Goal: Task Accomplishment & Management: Use online tool/utility

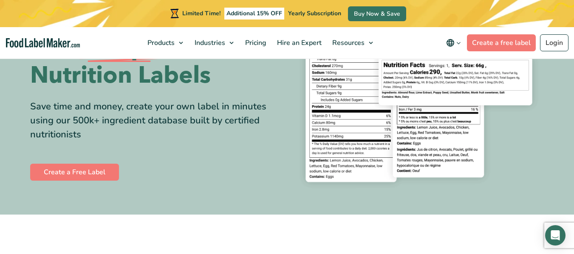
scroll to position [170, 0]
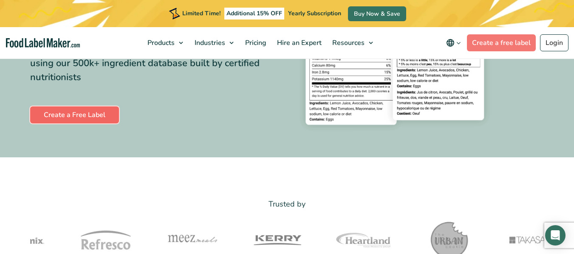
click at [63, 118] on link "Create a Free Label" at bounding box center [74, 115] width 89 height 17
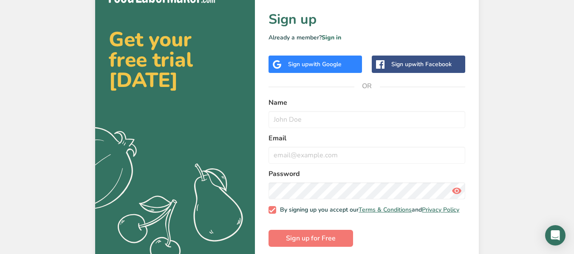
scroll to position [31, 0]
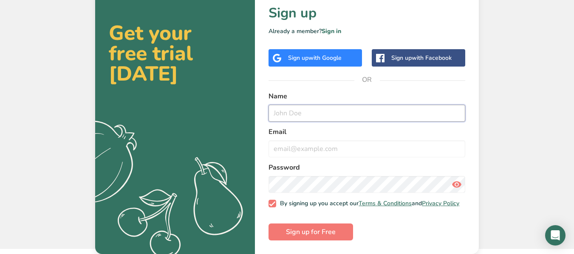
click at [307, 109] on input "text" at bounding box center [366, 113] width 197 height 17
type input "T"
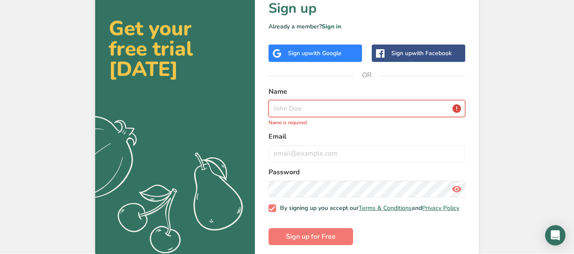
type input "e"
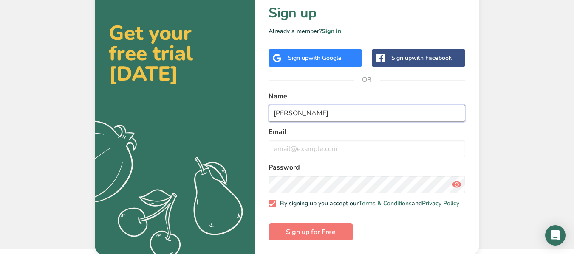
type input "Kevin Taylor"
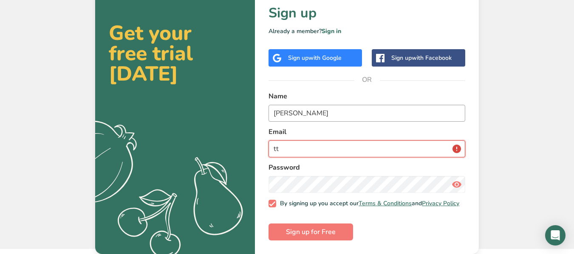
type input "t"
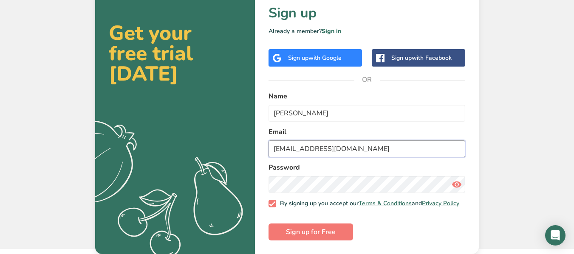
type input "TNTBeeFarms@gmail.com"
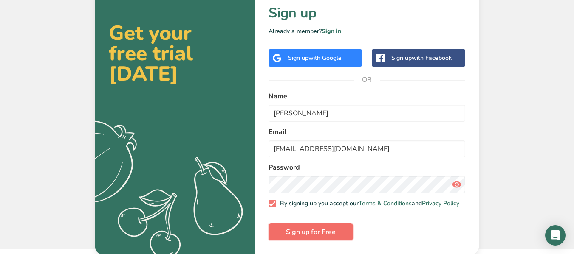
click at [310, 231] on span "Sign up for Free" at bounding box center [311, 232] width 50 height 10
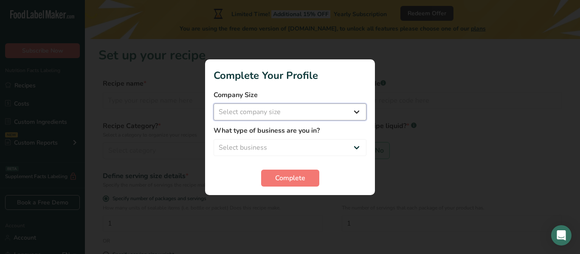
click at [287, 113] on select "Select company size Fewer than 10 Employees 10 to 50 Employees 51 to 500 Employ…" at bounding box center [290, 112] width 153 height 17
select select "1"
click at [214, 104] on select "Select company size Fewer than 10 Employees 10 to 50 Employees 51 to 500 Employ…" at bounding box center [290, 112] width 153 height 17
click at [286, 149] on select "Select business Packaged Food Manufacturer Restaurant & Cafe Bakery Meal Plans …" at bounding box center [290, 147] width 153 height 17
click at [242, 166] on form "Company Size Fewer than 10 Employees 10 to 50 Employees 51 to 500 Employees Ove…" at bounding box center [290, 138] width 153 height 97
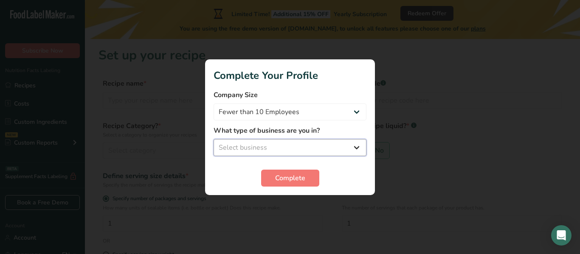
click at [260, 146] on select "Select business Packaged Food Manufacturer Restaurant & Cafe Bakery Meal Plans …" at bounding box center [290, 147] width 153 height 17
select select "1"
click at [214, 139] on select "Select business Packaged Food Manufacturer Restaurant & Cafe Bakery Meal Plans …" at bounding box center [290, 147] width 153 height 17
click at [276, 179] on span "Complete" at bounding box center [290, 178] width 30 height 10
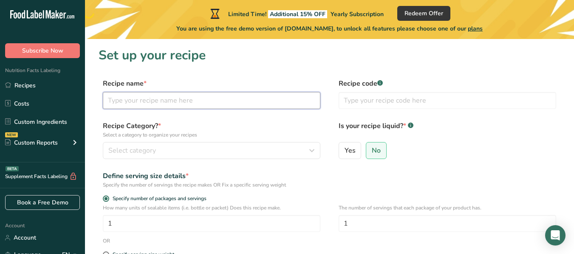
click at [147, 100] on input "text" at bounding box center [211, 100] width 217 height 17
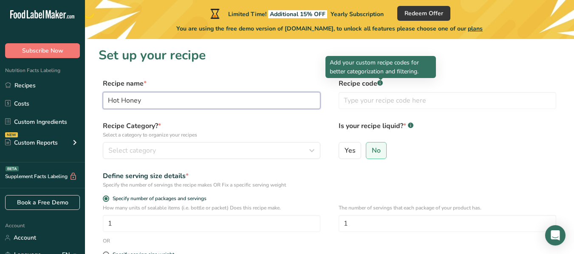
type input "Hot Honey"
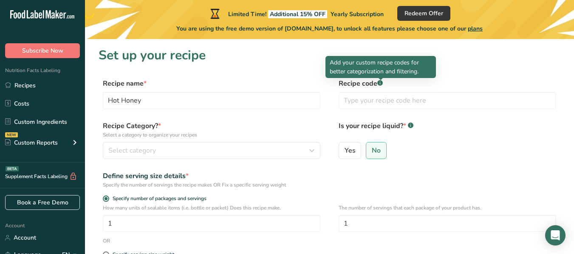
click at [382, 83] on rect at bounding box center [380, 83] width 6 height 6
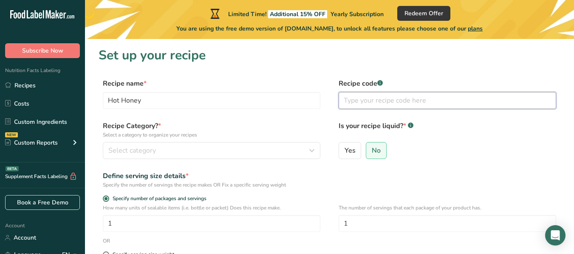
click at [373, 101] on input "text" at bounding box center [446, 100] width 217 height 17
type input "Ghost Pepper Capsasin, vingear"
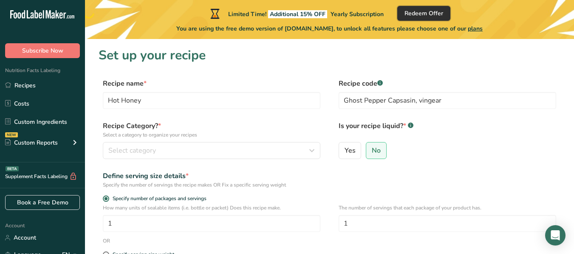
click at [429, 11] on span "Redeem Offer" at bounding box center [423, 13] width 39 height 9
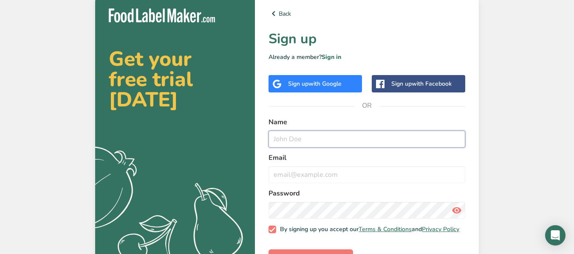
click at [326, 133] on input "text" at bounding box center [366, 139] width 197 height 17
click at [330, 56] on link "Sign in" at bounding box center [331, 57] width 20 height 8
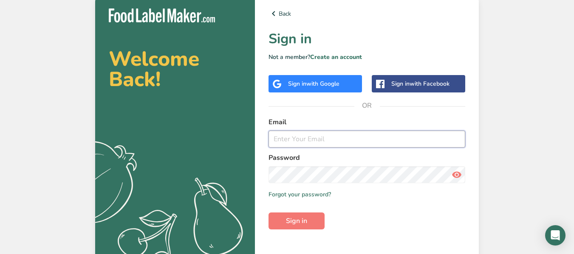
click at [320, 141] on input "email" at bounding box center [366, 139] width 197 height 17
type input "TNTBeeFarms@gmail.com"
click at [298, 226] on span "Sign in" at bounding box center [296, 221] width 21 height 10
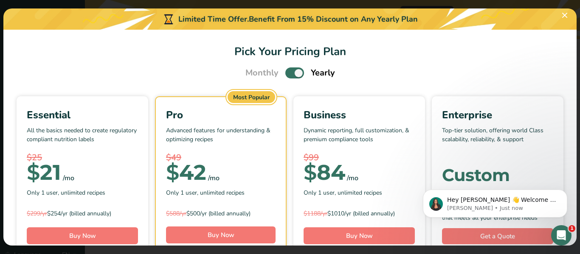
click at [297, 75] on span "Pick Your Pricing Plan Modal" at bounding box center [294, 73] width 19 height 11
click at [291, 75] on input "Pick Your Pricing Plan Modal" at bounding box center [288, 73] width 6 height 6
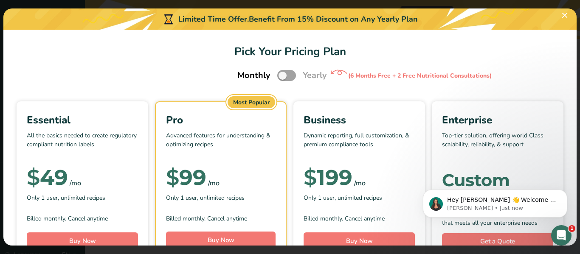
click at [279, 78] on span "Pick Your Pricing Plan Modal" at bounding box center [286, 75] width 19 height 11
click at [279, 78] on input "Pick Your Pricing Plan Modal" at bounding box center [280, 76] width 6 height 6
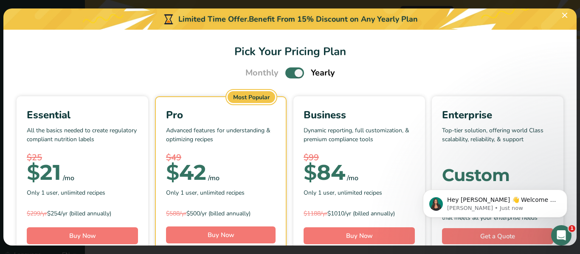
click at [291, 73] on span "Pick Your Pricing Plan Modal" at bounding box center [294, 73] width 19 height 11
click at [291, 73] on input "Pick Your Pricing Plan Modal" at bounding box center [288, 73] width 6 height 6
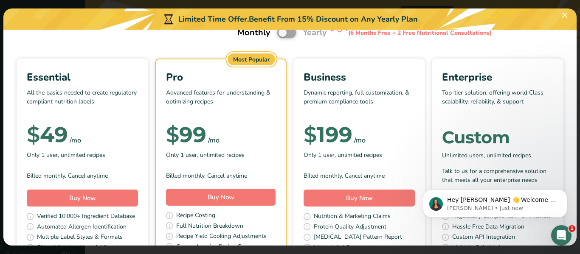
scroll to position [42, 0]
click at [282, 35] on span "Pick Your Pricing Plan Modal" at bounding box center [286, 33] width 19 height 11
click at [282, 35] on input "Pick Your Pricing Plan Modal" at bounding box center [280, 34] width 6 height 6
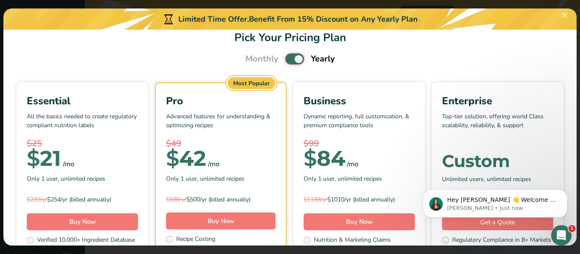
scroll to position [0, 0]
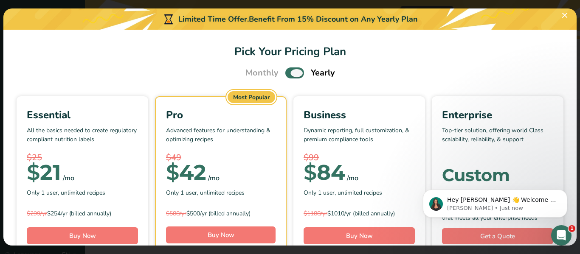
click at [292, 73] on span "Pick Your Pricing Plan Modal" at bounding box center [294, 73] width 19 height 11
click at [291, 73] on input "Pick Your Pricing Plan Modal" at bounding box center [288, 73] width 6 height 6
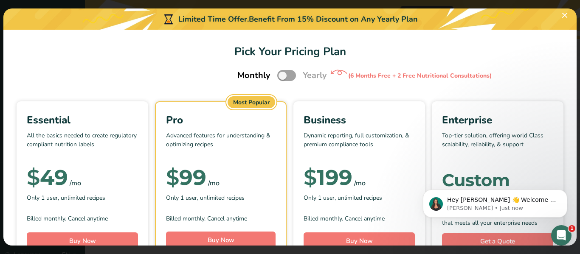
click at [279, 76] on span "Pick Your Pricing Plan Modal" at bounding box center [286, 75] width 19 height 11
click at [279, 76] on input "Pick Your Pricing Plan Modal" at bounding box center [280, 76] width 6 height 6
checkbox input "true"
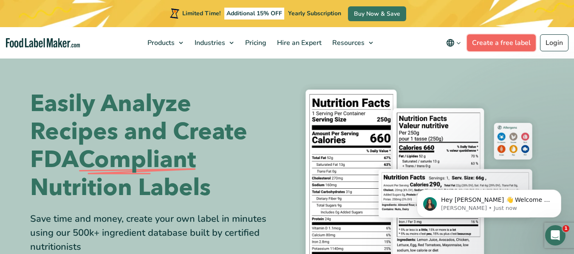
click at [508, 41] on link "Create a free label" at bounding box center [501, 42] width 69 height 17
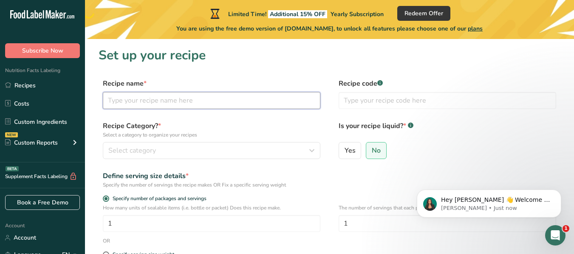
click at [209, 98] on input "text" at bounding box center [211, 100] width 217 height 17
click at [108, 98] on input "Hot Honey" at bounding box center [211, 100] width 217 height 17
type input "TNT Hot Honey"
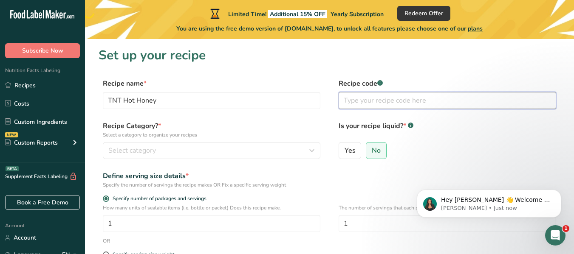
click at [407, 101] on input "text" at bounding box center [446, 100] width 217 height 17
paste input "[MEDICAL_DATA] Oil"
click at [344, 102] on input "[MEDICAL_DATA] Oil" at bounding box center [446, 100] width 217 height 17
click at [451, 102] on input "Ghost Pepper [MEDICAL_DATA] Oil" at bounding box center [446, 100] width 217 height 17
click at [344, 102] on input "Ghost Pepper [MEDICAL_DATA] Oil, Vinegar," at bounding box center [446, 100] width 217 height 17
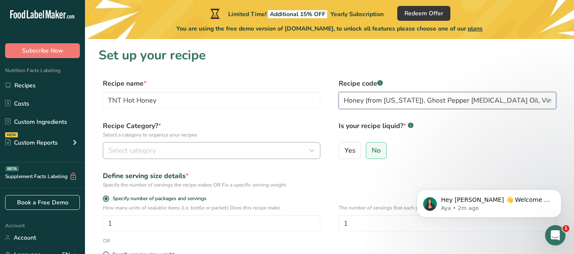
type input "Honey (from [US_STATE]), Ghost Pepper [MEDICAL_DATA] Oil, Vinegar,"
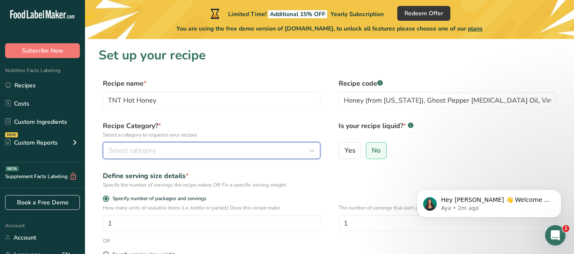
click at [144, 151] on span "Select category" at bounding box center [132, 151] width 48 height 10
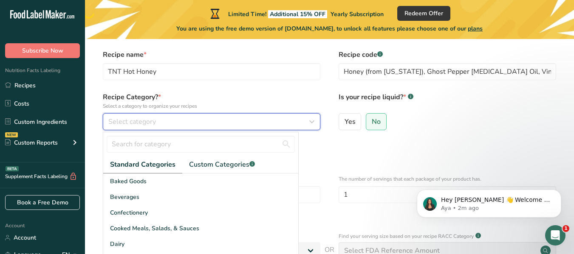
scroll to position [85, 0]
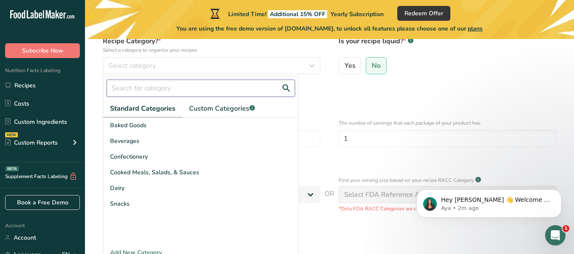
click at [167, 91] on input "text" at bounding box center [201, 88] width 188 height 17
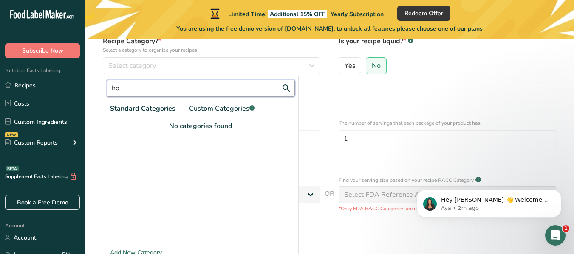
type input "h"
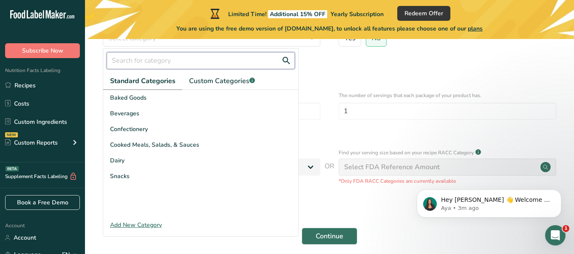
scroll to position [127, 0]
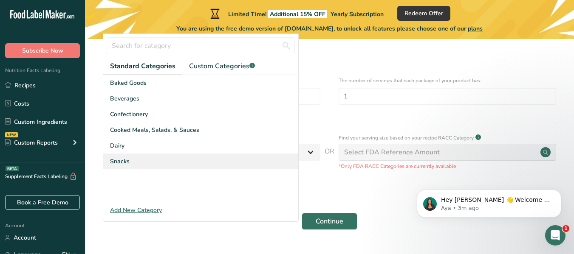
click at [124, 164] on span "Snacks" at bounding box center [120, 161] width 20 height 9
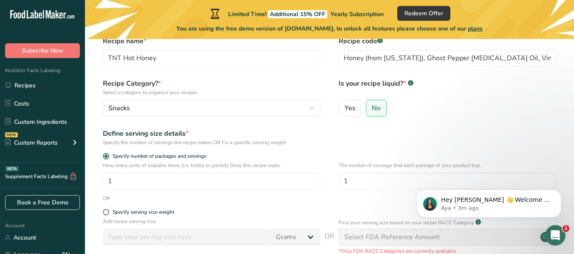
scroll to position [85, 0]
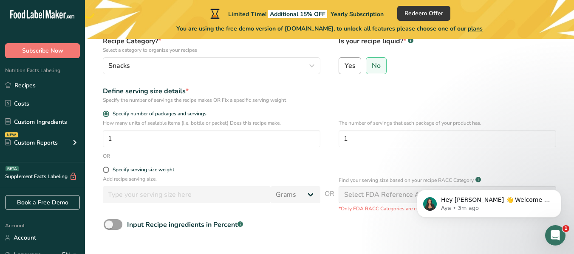
click at [353, 70] on span "Yes" at bounding box center [349, 66] width 11 height 8
click at [344, 68] on input "Yes" at bounding box center [342, 66] width 6 height 6
radio input "true"
radio input "false"
select select "22"
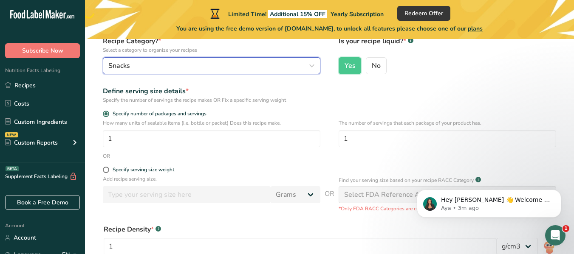
click at [315, 66] on icon "button" at bounding box center [312, 65] width 10 height 15
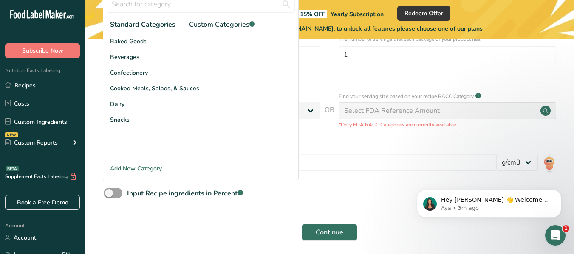
scroll to position [170, 0]
click at [153, 169] on div "Add New Category" at bounding box center [200, 168] width 195 height 9
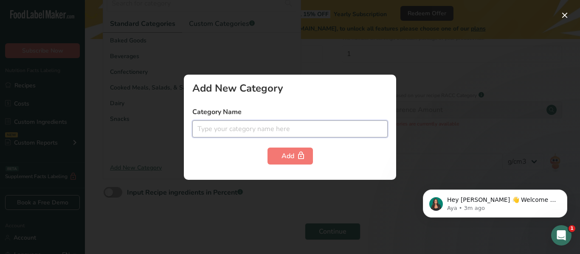
click at [247, 134] on input "text" at bounding box center [289, 129] width 195 height 17
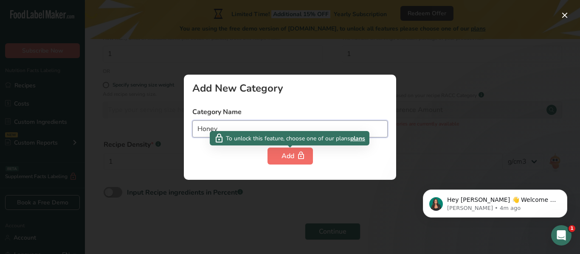
type input "Honey"
click at [275, 155] on button "Add" at bounding box center [290, 156] width 45 height 17
click at [293, 153] on div "Add" at bounding box center [290, 156] width 17 height 10
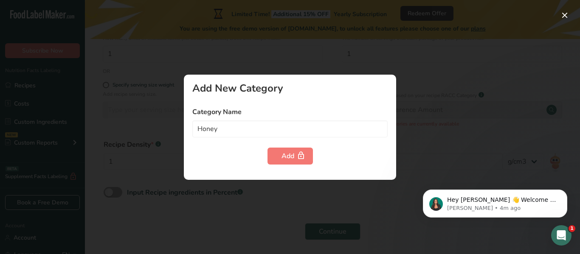
click at [170, 124] on div at bounding box center [290, 127] width 580 height 254
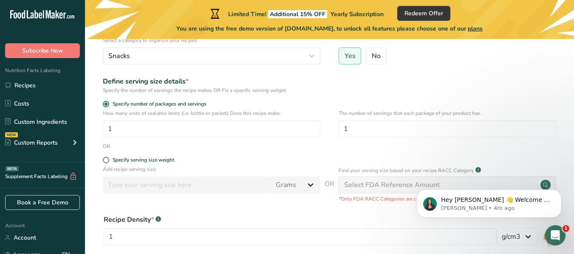
scroll to position [42, 0]
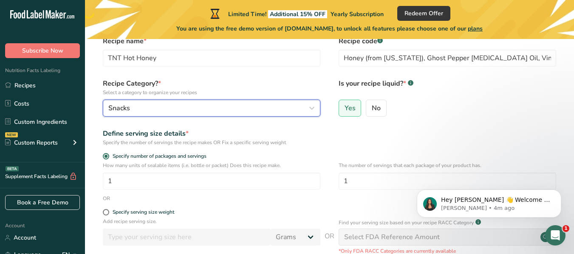
click at [188, 109] on div "Snacks" at bounding box center [208, 108] width 201 height 10
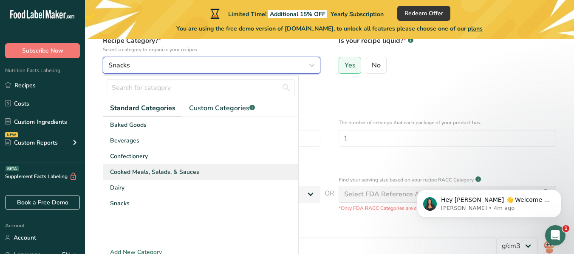
scroll to position [85, 0]
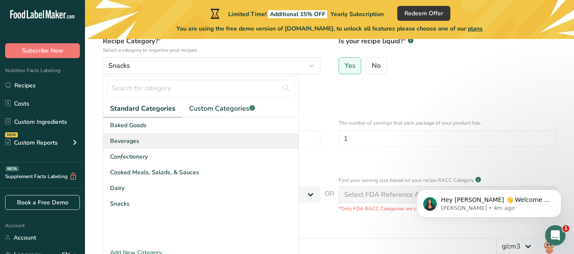
click at [142, 142] on div "Beverages" at bounding box center [200, 141] width 195 height 16
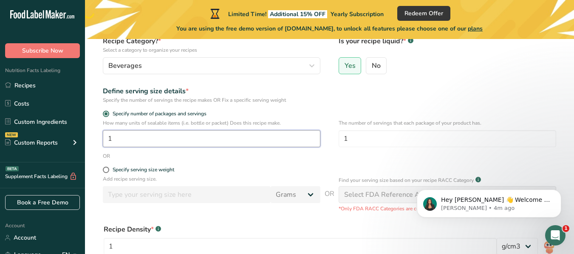
click at [184, 141] on input "1" at bounding box center [211, 138] width 217 height 17
type input "12"
click at [255, 156] on div "OR" at bounding box center [330, 156] width 462 height 8
click at [370, 135] on input "1" at bounding box center [446, 138] width 217 height 17
type input "1"
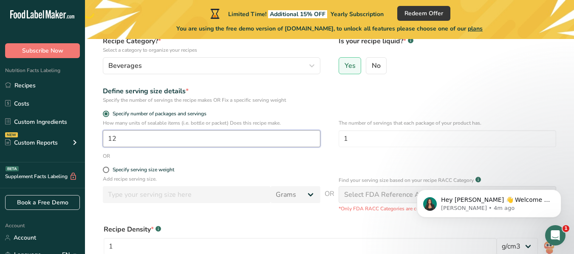
click at [238, 139] on input "12" at bounding box center [211, 138] width 217 height 17
type input "1"
click at [224, 155] on div "OR" at bounding box center [330, 156] width 462 height 8
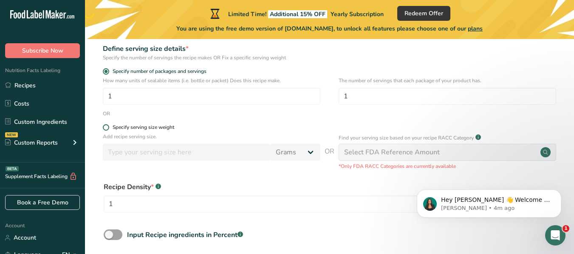
click at [105, 128] on span at bounding box center [106, 127] width 6 height 6
click at [105, 128] on input "Specify serving size weight" at bounding box center [106, 128] width 6 height 6
radio input "true"
radio input "false"
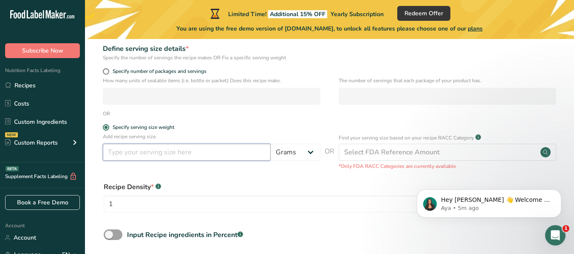
click at [156, 153] on input "number" at bounding box center [187, 152] width 168 height 17
type input "12"
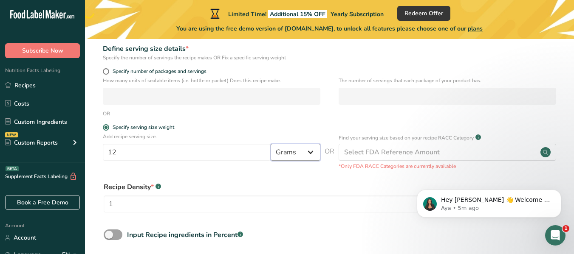
click at [309, 152] on select "Grams kg mg mcg lb oz l mL fl oz tbsp tsp cup qt gallon" at bounding box center [296, 152] width 50 height 17
select select "5"
click at [271, 144] on select "Grams kg mg mcg lb oz l mL fl oz tbsp tsp cup qt gallon" at bounding box center [296, 152] width 50 height 17
click at [329, 170] on form "Recipe name * TNT Hot Honey Recipe code .a-a{fill:#347362;}.b-a{fill:#fff;} Hon…" at bounding box center [330, 119] width 462 height 337
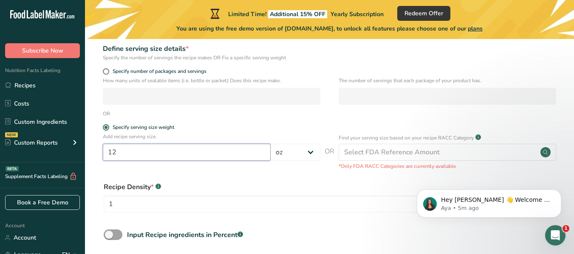
click at [246, 154] on input "12" at bounding box center [187, 152] width 168 height 17
type input "1"
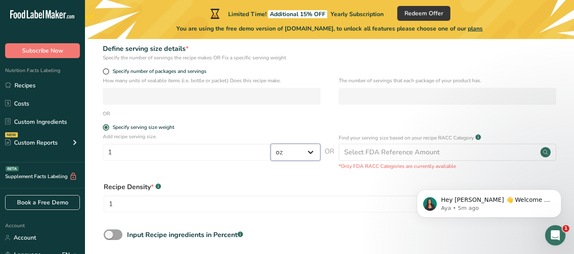
click at [309, 152] on select "Grams kg mg mcg lb oz l mL fl oz tbsp tsp cup qt gallon" at bounding box center [296, 152] width 50 height 17
select select "12"
click at [271, 144] on select "Grams kg mg mcg lb oz l mL fl oz tbsp tsp cup qt gallon" at bounding box center [296, 152] width 50 height 17
click at [308, 185] on div "Recipe Density * .a-a{fill:#347362;}.b-a{fill:#fff;}" at bounding box center [300, 187] width 393 height 10
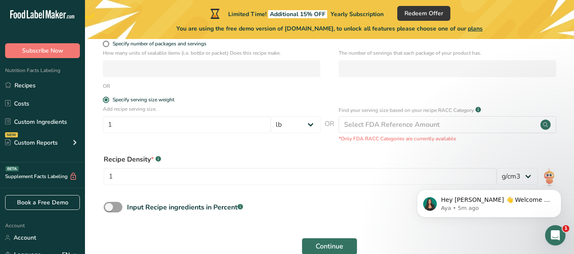
scroll to position [170, 0]
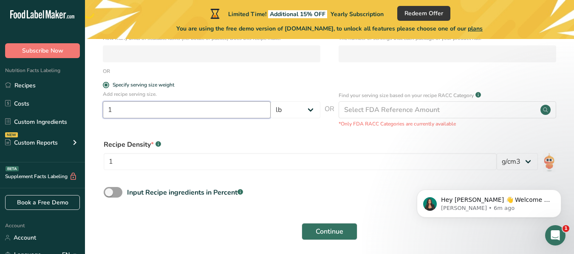
click at [149, 107] on input "1" at bounding box center [187, 109] width 168 height 17
type input "1"
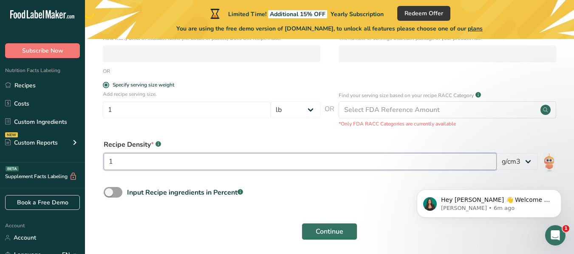
click at [206, 167] on input "1" at bounding box center [300, 161] width 393 height 17
type input "1.43"
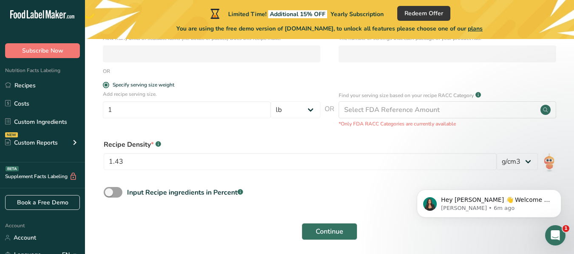
click at [227, 135] on div "Recipe Density * .a-a{fill:#347362;}.b-a{fill:#fff;} 1.43 lb/ft3 g/cm3" at bounding box center [330, 158] width 462 height 46
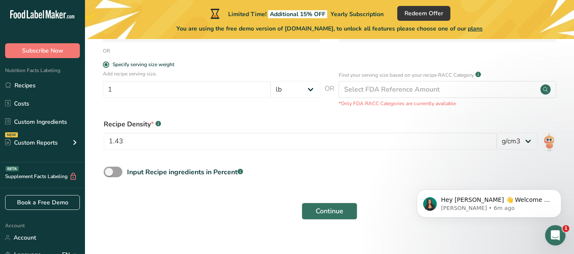
scroll to position [202, 0]
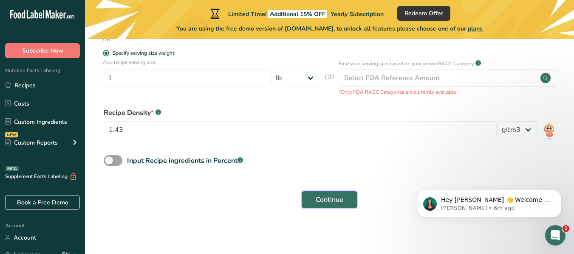
click at [329, 194] on button "Continue" at bounding box center [330, 200] width 56 height 17
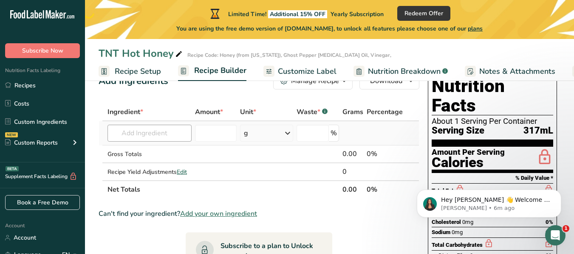
scroll to position [42, 0]
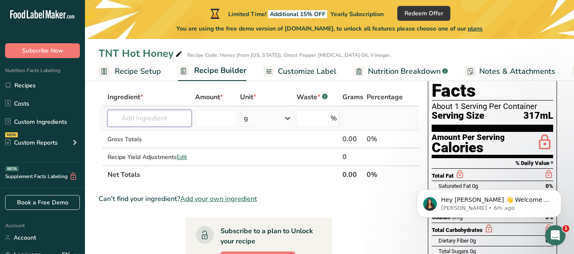
click at [132, 119] on input "text" at bounding box center [149, 118] width 84 height 17
paste input "[MEDICAL_DATA] Oil"
click at [132, 119] on input "Ghost Pepper [MEDICAL_DATA] Oil" at bounding box center [149, 118] width 84 height 17
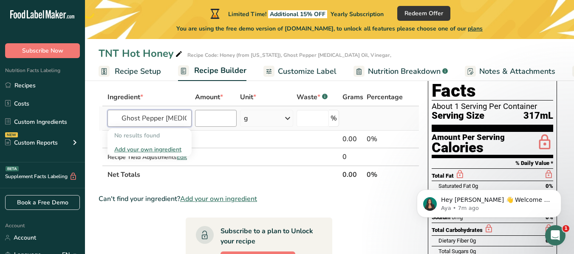
type input "Ghost Pepper [MEDICAL_DATA] Oil"
click at [229, 121] on input "number" at bounding box center [216, 118] width 42 height 17
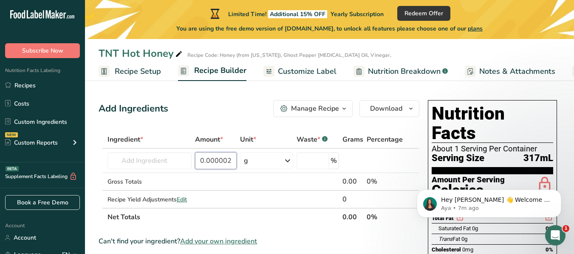
scroll to position [42, 0]
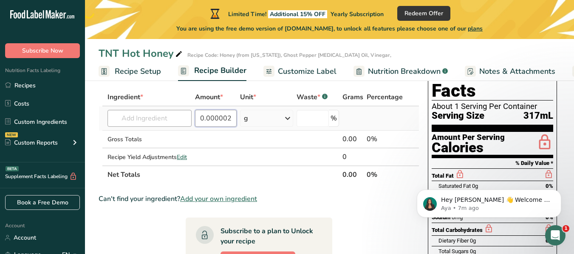
type input "0.000002"
click at [149, 119] on input "text" at bounding box center [149, 118] width 84 height 17
click at [135, 120] on input "text" at bounding box center [149, 118] width 84 height 17
type input "Ghost Pepper"
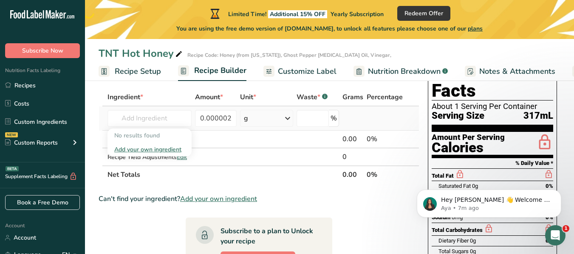
click at [141, 148] on div "Add your own ingredient" at bounding box center [149, 149] width 70 height 9
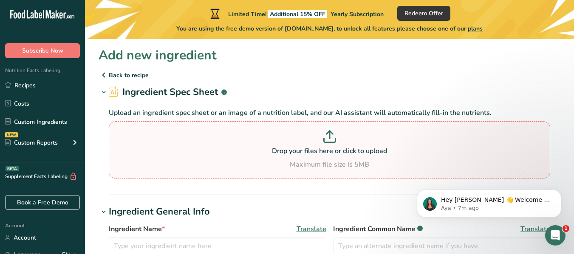
click at [303, 146] on p at bounding box center [329, 138] width 437 height 16
click at [303, 146] on input "Drop your files here or click to upload Maximum file size is 5MB" at bounding box center [329, 149] width 441 height 57
click at [110, 76] on p "Back to recipe" at bounding box center [330, 75] width 462 height 10
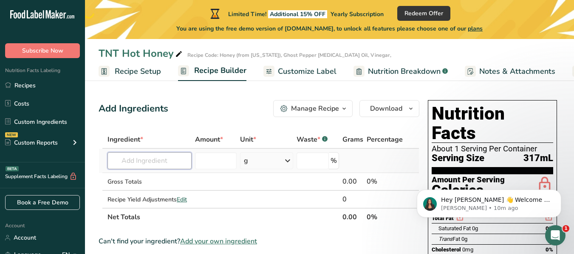
click at [168, 158] on input "text" at bounding box center [149, 160] width 84 height 17
type input "G"
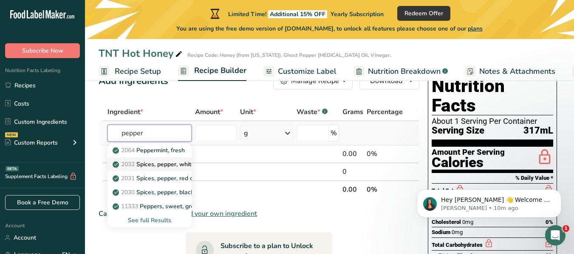
scroll to position [42, 0]
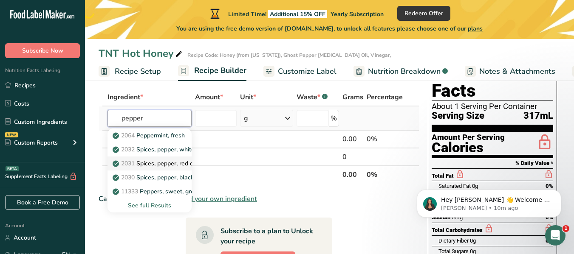
type input "pepper"
click at [148, 163] on p "2031 Spices, pepper, red or cayenne" at bounding box center [167, 163] width 106 height 9
type input "Spices, pepper, red or cayenne"
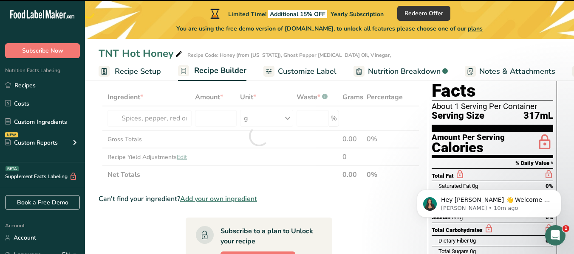
type input "0"
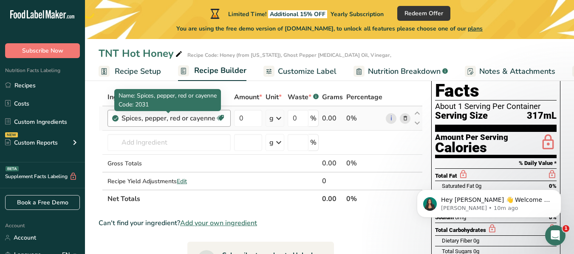
click at [214, 120] on div "Spices, pepper, red or cayenne" at bounding box center [168, 118] width 94 height 10
click at [210, 121] on div "Spices, pepper, red or cayenne" at bounding box center [168, 118] width 94 height 10
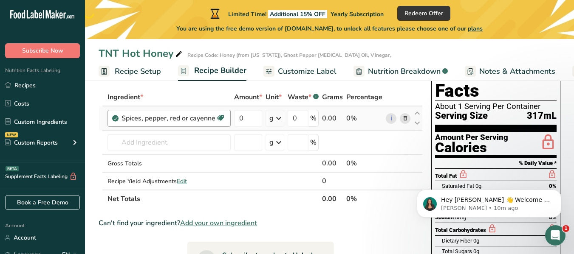
click at [210, 121] on div "Spices, pepper, red or cayenne" at bounding box center [168, 118] width 94 height 10
click at [406, 119] on icon at bounding box center [405, 118] width 6 height 9
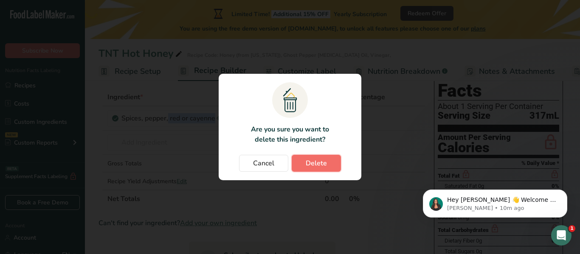
click at [323, 164] on span "Delete" at bounding box center [316, 163] width 21 height 10
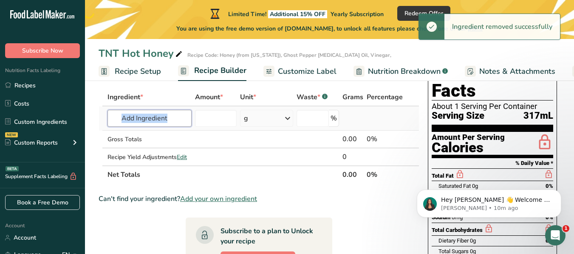
click at [149, 121] on input "text" at bounding box center [149, 118] width 84 height 17
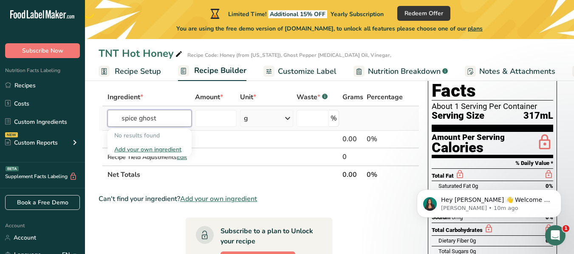
type input "spice ghost"
click at [151, 149] on div "Add your own ingredient" at bounding box center [149, 149] width 70 height 9
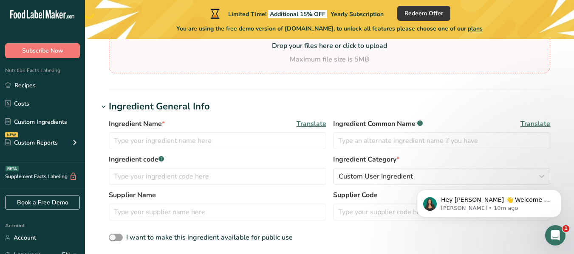
scroll to position [127, 0]
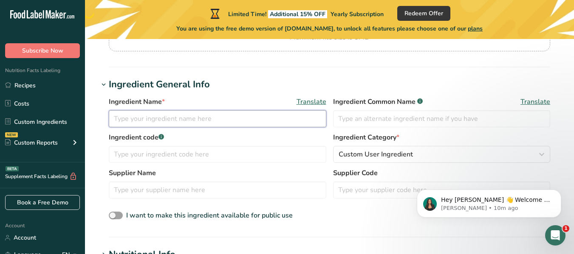
click at [230, 119] on input "text" at bounding box center [217, 118] width 217 height 17
click at [230, 119] on input "Ghost Pepper" at bounding box center [217, 118] width 217 height 17
paste input "[MEDICAL_DATA] Oil"
type input "Ghost Pepper [MEDICAL_DATA] Oil"
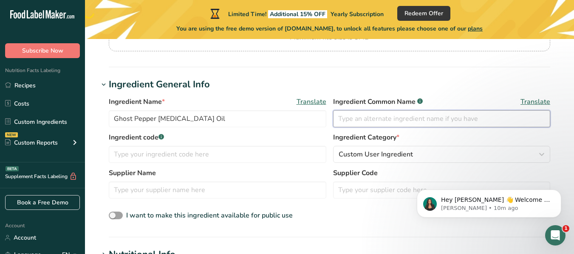
click at [359, 118] on input "text" at bounding box center [441, 118] width 217 height 17
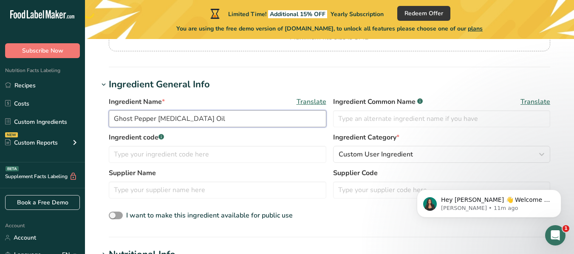
drag, startPoint x: 114, startPoint y: 118, endPoint x: 185, endPoint y: 121, distance: 70.5
click at [185, 121] on input "Ghost Pepper [MEDICAL_DATA] Oil" at bounding box center [217, 118] width 217 height 17
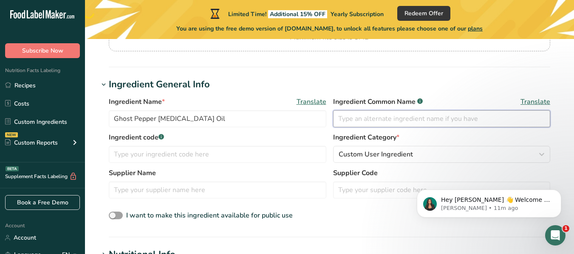
click at [348, 116] on input "text" at bounding box center [441, 118] width 217 height 17
paste input "Ghost Pepper [MEDICAL_DATA]"
type input "Ghost Pepper [MEDICAL_DATA]"
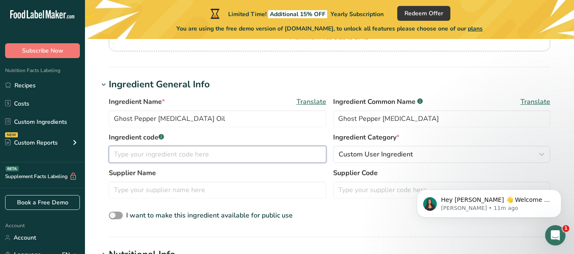
click at [229, 155] on input "text" at bounding box center [217, 154] width 217 height 17
type input "GP3m"
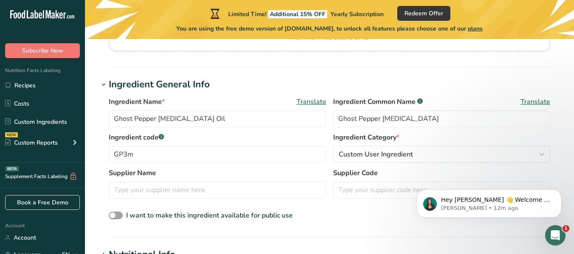
click at [286, 138] on label "Ingredient code .a-a{fill:#347362;}.b-a{fill:#fff;}" at bounding box center [217, 138] width 217 height 10
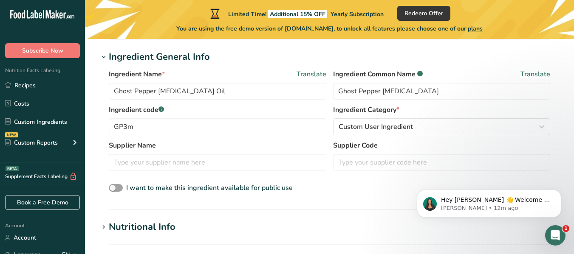
scroll to position [170, 0]
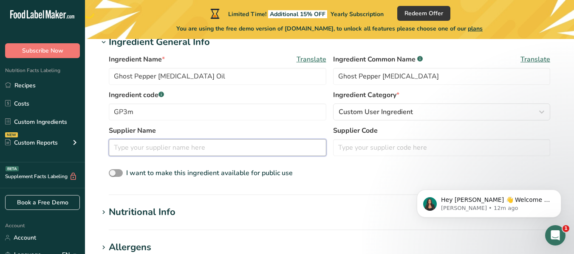
click at [187, 152] on input "text" at bounding box center [217, 147] width 217 height 17
type input "[US_STATE] Hot Sauce"
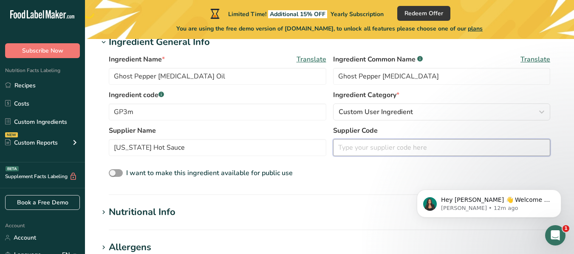
click at [372, 152] on input "text" at bounding box center [441, 147] width 217 height 17
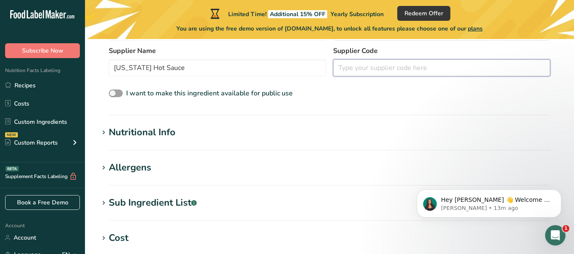
scroll to position [255, 0]
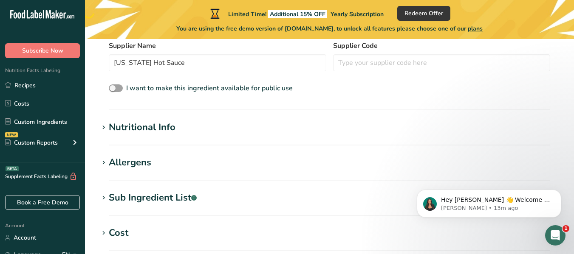
click at [105, 129] on icon at bounding box center [104, 128] width 8 height 12
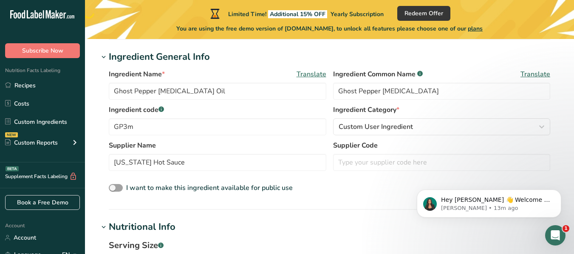
scroll to position [170, 0]
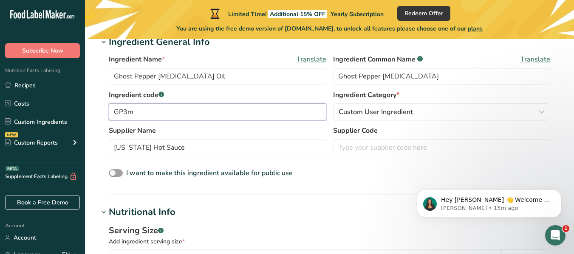
click at [140, 116] on input "GP3m" at bounding box center [217, 112] width 217 height 17
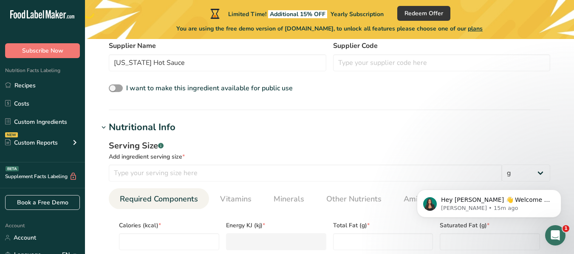
scroll to position [297, 0]
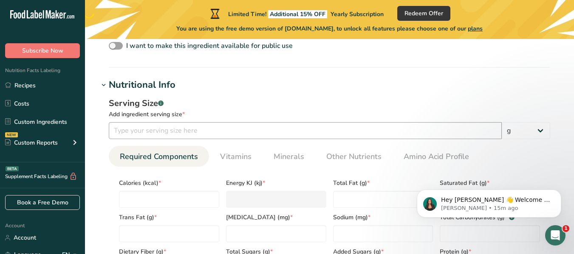
type input "GP3mil"
click at [162, 133] on input "number" at bounding box center [305, 130] width 393 height 17
type input "1"
click at [541, 129] on select "g kg mg mcg lb oz l mL fl oz tbsp tsp cup qt gallon" at bounding box center [526, 130] width 48 height 17
select select "17"
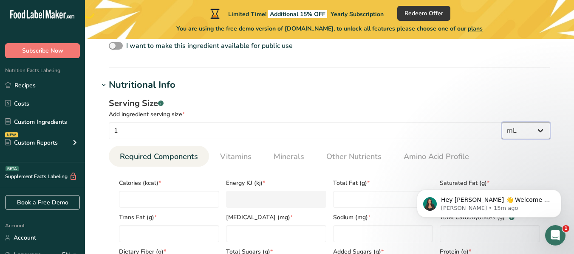
click at [502, 122] on select "g kg mg mcg lb oz l mL fl oz tbsp tsp cup qt gallon" at bounding box center [526, 130] width 48 height 17
select select "22"
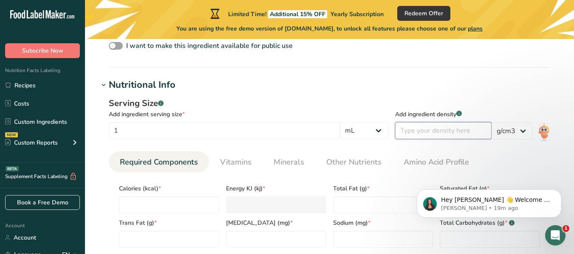
click at [425, 135] on input "number" at bounding box center [443, 130] width 96 height 17
type input "1"
type input "0.88"
click at [519, 132] on select "lb/ft3 g/cm3" at bounding box center [511, 131] width 41 height 17
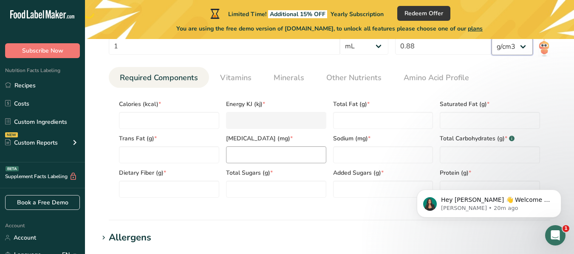
scroll to position [382, 0]
click at [101, 110] on div "Serving Size .a-a{fill:#347362;}.b-a{fill:#fff;} Add ingredient serving size * …" at bounding box center [330, 108] width 462 height 202
click at [167, 118] on input "number" at bounding box center [169, 120] width 100 height 17
type input "0"
type KJ "0"
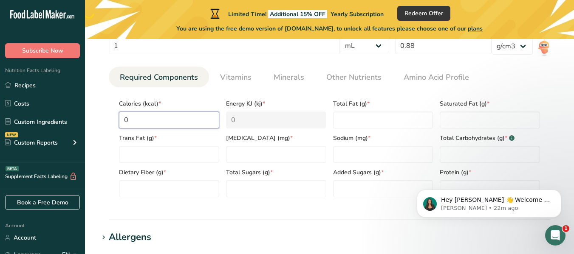
type input "0"
click at [97, 121] on section "Add new ingredient Back to recipe Ingredient Spec Sheet .a-a{fill:#347362;}.b-a…" at bounding box center [329, 82] width 489 height 851
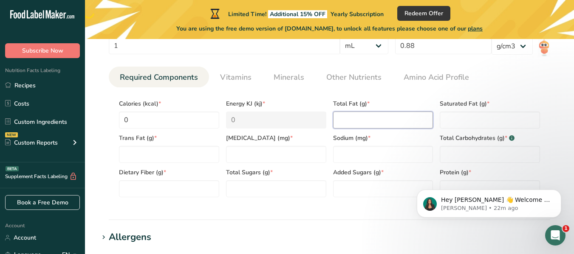
click at [374, 122] on Fat "number" at bounding box center [383, 120] width 100 height 17
type Fat "0"
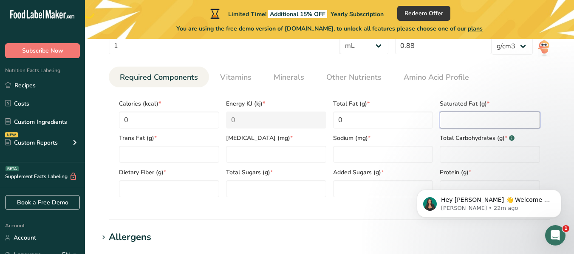
click at [456, 121] on Fat "number" at bounding box center [490, 120] width 100 height 17
type Fat "0"
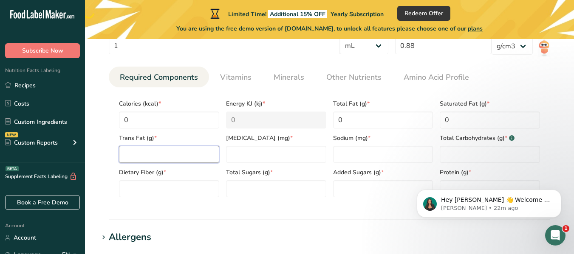
click at [194, 157] on Fat "number" at bounding box center [169, 154] width 100 height 17
type Fat "0"
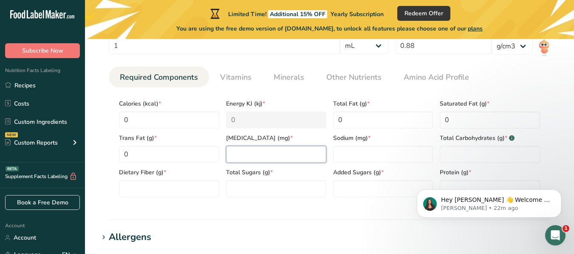
click at [247, 156] on input "number" at bounding box center [276, 154] width 100 height 17
type input "0"
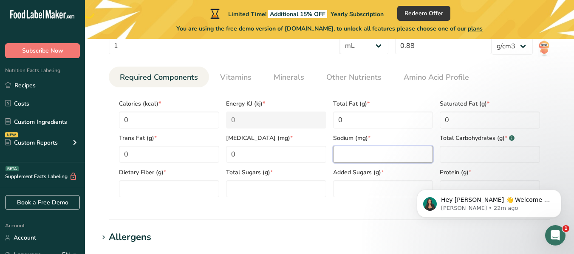
drag, startPoint x: 352, startPoint y: 155, endPoint x: 373, endPoint y: 153, distance: 21.7
click at [352, 155] on input "number" at bounding box center [383, 154] width 100 height 17
type input "0"
click at [464, 156] on Carbohydrates "number" at bounding box center [490, 154] width 100 height 17
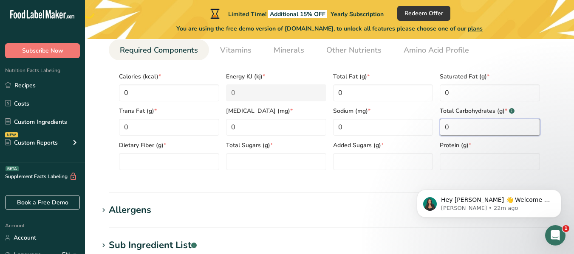
scroll to position [425, 0]
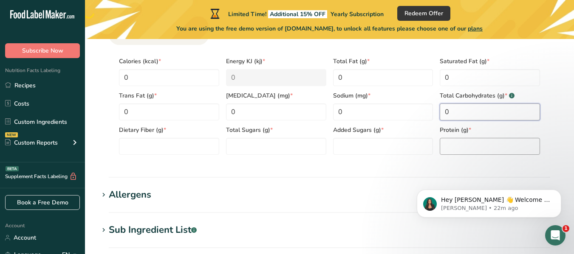
type Carbohydrates "0"
click at [462, 148] on input "number" at bounding box center [490, 146] width 100 height 17
type input "0"
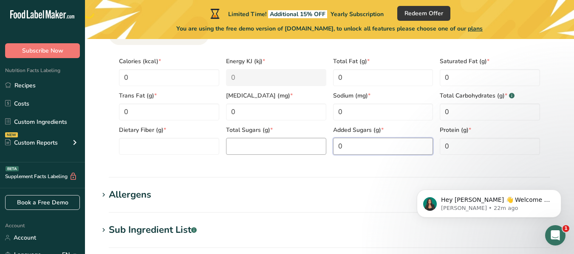
drag, startPoint x: 372, startPoint y: 148, endPoint x: 306, endPoint y: 149, distance: 65.8
click at [369, 149] on Sugars "0" at bounding box center [383, 146] width 100 height 17
type Sugars "0"
click at [287, 149] on Sugars "number" at bounding box center [276, 146] width 100 height 17
type Sugars "0"
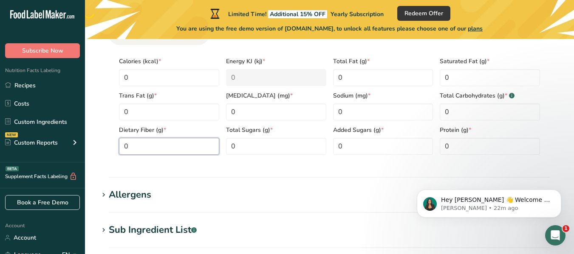
click at [177, 149] on Fiber "0" at bounding box center [169, 146] width 100 height 17
type Fiber "0"
click at [108, 124] on div "Serving Size .a-a{fill:#347362;}.b-a{fill:#fff;} Add ingredient serving size * …" at bounding box center [330, 66] width 462 height 202
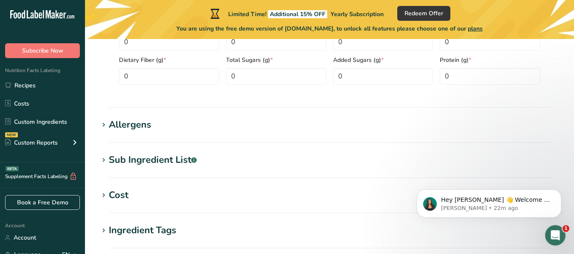
scroll to position [510, 0]
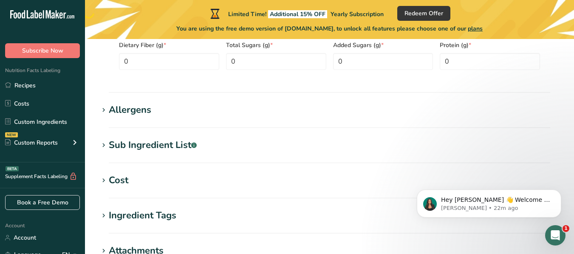
click at [106, 113] on icon at bounding box center [104, 110] width 8 height 12
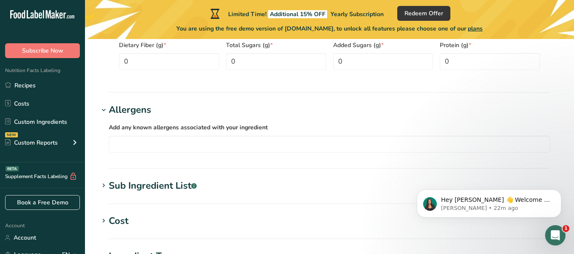
click at [106, 111] on icon at bounding box center [104, 110] width 8 height 12
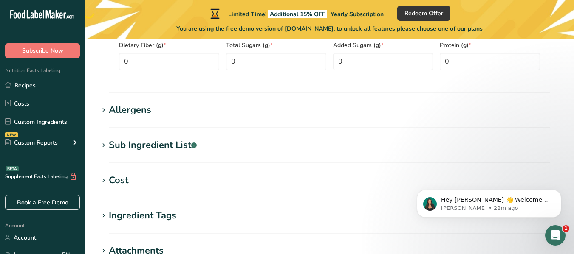
click at [106, 110] on icon at bounding box center [104, 110] width 8 height 12
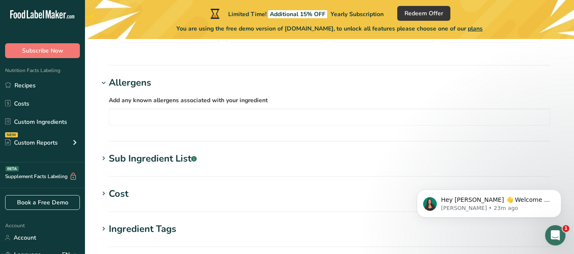
scroll to position [552, 0]
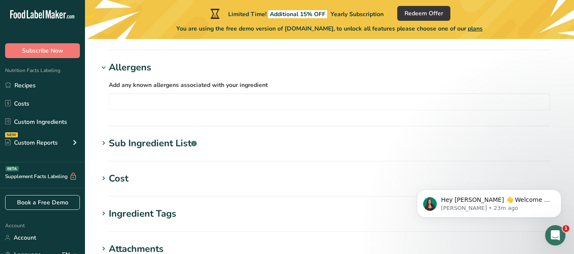
click at [105, 70] on icon at bounding box center [104, 68] width 8 height 12
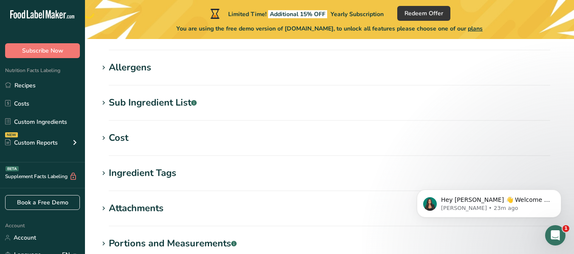
click at [104, 66] on icon at bounding box center [104, 68] width 8 height 12
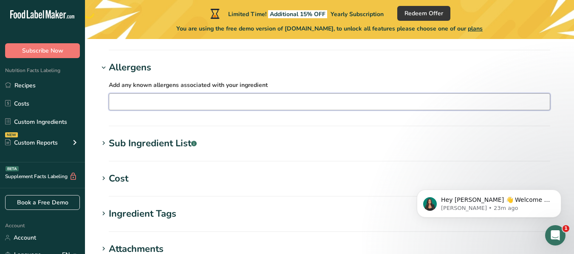
click at [146, 99] on input "text" at bounding box center [329, 101] width 440 height 13
type input "h"
type input "b"
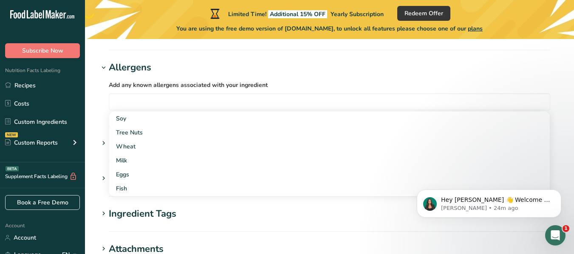
click at [104, 68] on icon at bounding box center [104, 68] width 8 height 12
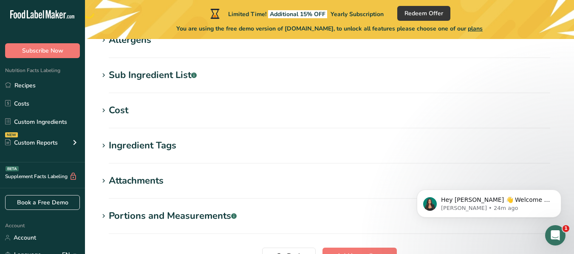
scroll to position [595, 0]
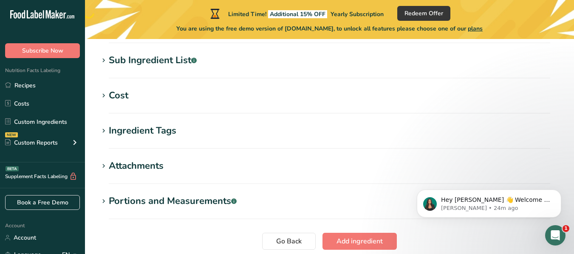
click at [105, 96] on icon at bounding box center [104, 96] width 8 height 12
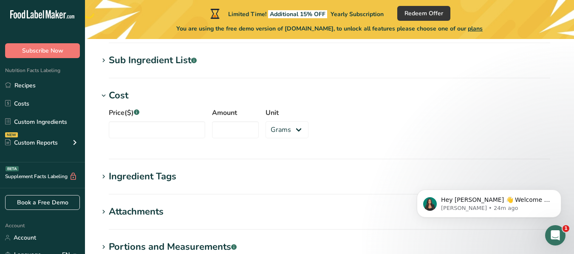
click at [104, 94] on icon at bounding box center [104, 96] width 8 height 12
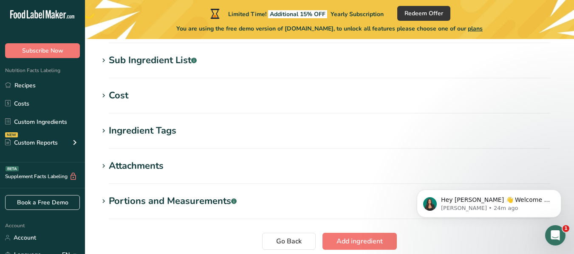
click at [104, 94] on icon at bounding box center [104, 96] width 8 height 12
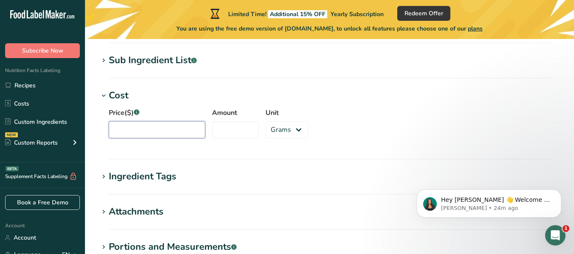
click at [129, 134] on input "Price($) .a-a{fill:#347362;}.b-a{fill:#fff;}" at bounding box center [157, 129] width 96 height 17
type input "32"
click at [213, 126] on input "Amount" at bounding box center [235, 129] width 47 height 17
type input "1"
click at [292, 134] on select "Grams kg mg mcg lb oz" at bounding box center [286, 129] width 43 height 17
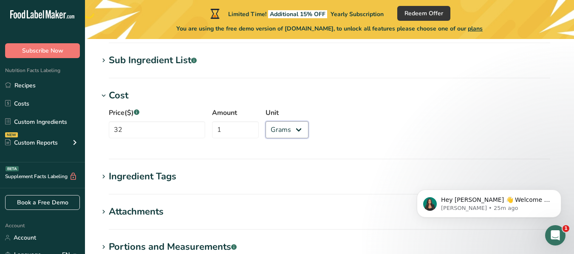
select select "5"
click at [265, 121] on select "Grams kg mg mcg lb oz" at bounding box center [286, 129] width 43 height 17
click at [333, 126] on div "Price($) .a-a{fill:#347362;}.b-a{fill:#fff;} 32 Amount 1 Unit Grams kg mg mcg l…" at bounding box center [330, 126] width 462 height 46
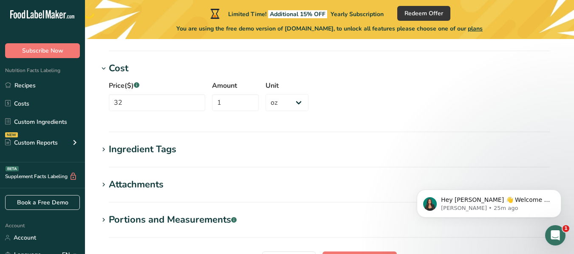
scroll to position [637, 0]
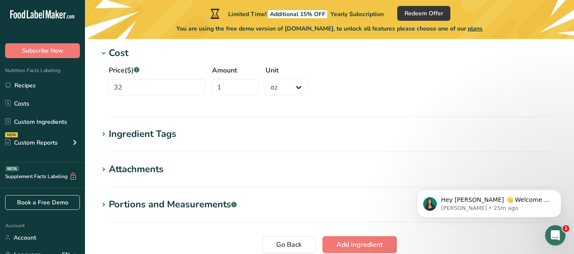
click at [102, 135] on icon at bounding box center [104, 135] width 8 height 12
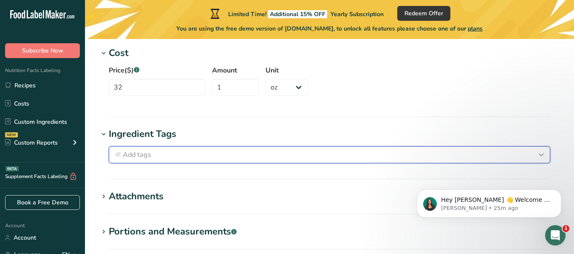
click at [137, 153] on span "Add tags" at bounding box center [137, 155] width 28 height 10
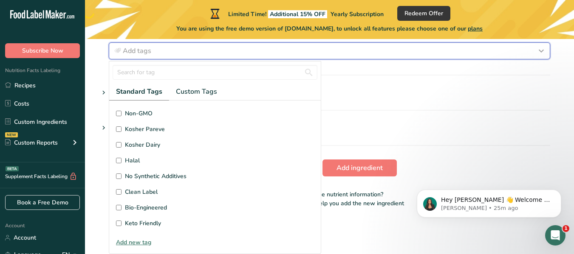
scroll to position [0, 0]
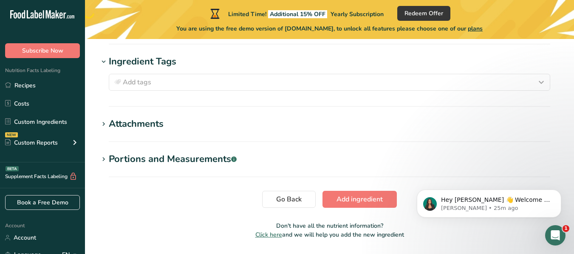
scroll to position [651, 0]
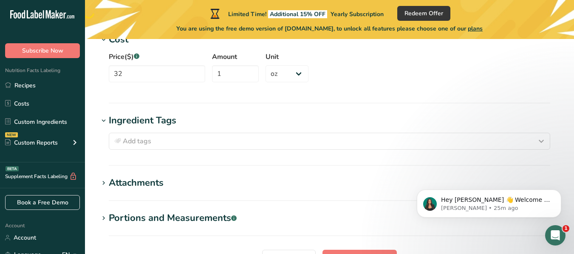
click at [102, 122] on icon at bounding box center [104, 121] width 8 height 12
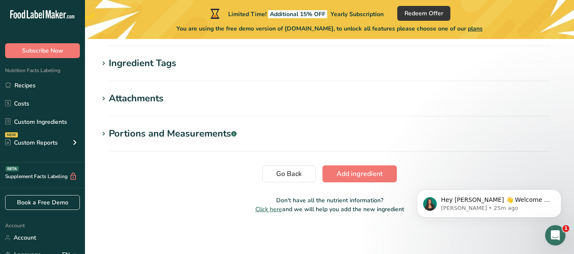
scroll to position [708, 0]
click at [106, 99] on icon at bounding box center [104, 99] width 8 height 12
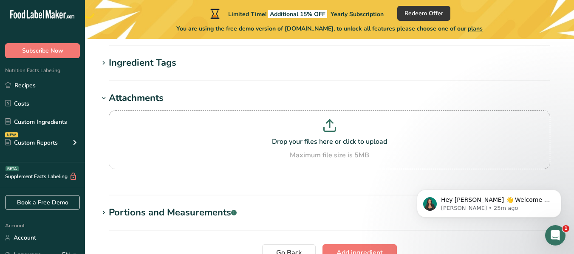
click at [101, 96] on icon at bounding box center [104, 99] width 8 height 12
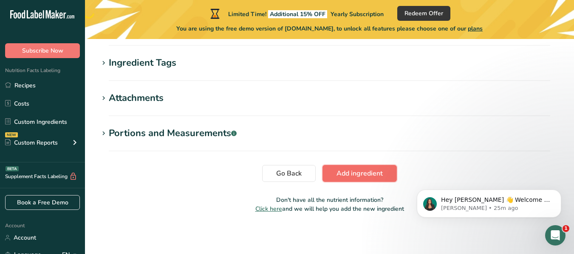
click at [365, 176] on span "Add ingredient" at bounding box center [359, 174] width 46 height 10
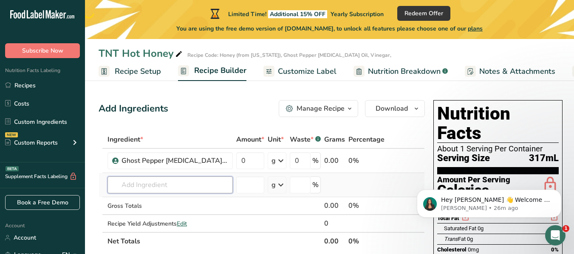
click at [136, 182] on input "text" at bounding box center [169, 185] width 125 height 17
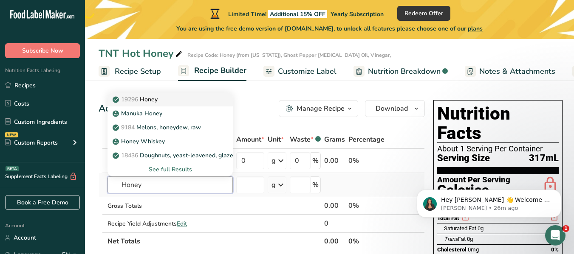
type input "Honey"
click at [154, 99] on p "19296 Honey" at bounding box center [135, 99] width 43 height 9
type input "Honey"
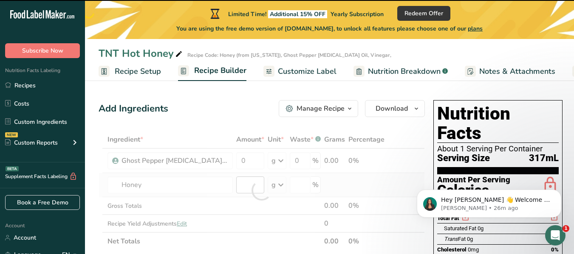
type input "0"
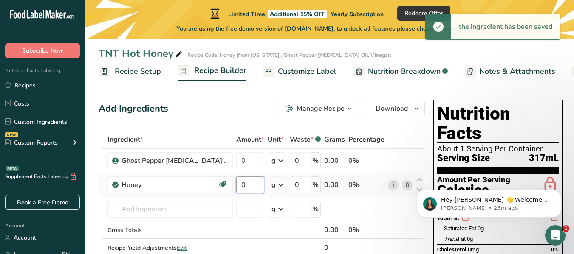
click at [236, 186] on input "0" at bounding box center [250, 185] width 28 height 17
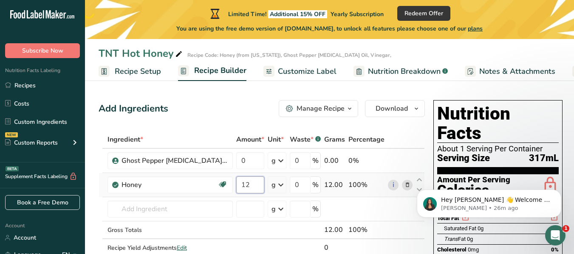
type input "1"
click at [271, 185] on div "Ingredient * Amount * Unit * Waste * .a-a{fill:#347362;}.b-a{fill:#fff;} Grams …" at bounding box center [262, 203] width 326 height 144
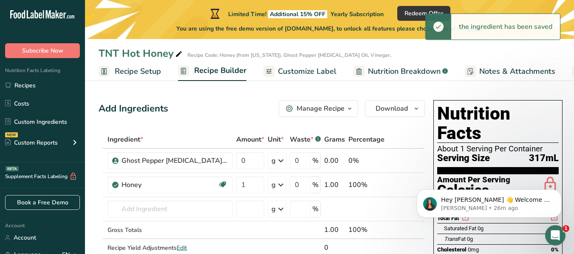
click at [268, 184] on div "g" at bounding box center [277, 185] width 19 height 17
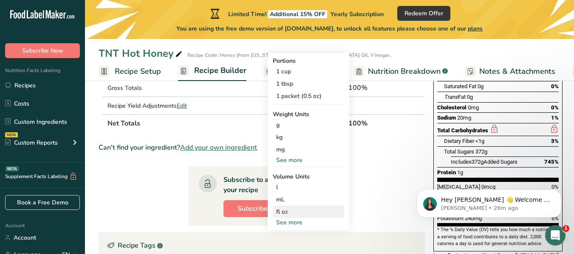
scroll to position [127, 0]
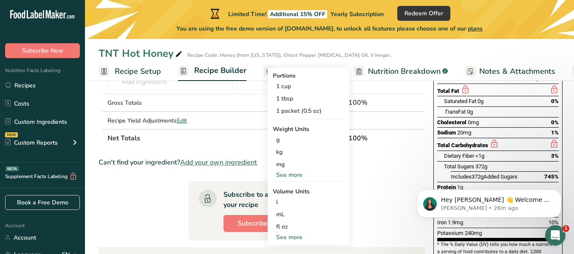
click at [274, 173] on div "See more" at bounding box center [308, 175] width 71 height 9
click at [276, 188] on div "lb" at bounding box center [308, 189] width 71 height 12
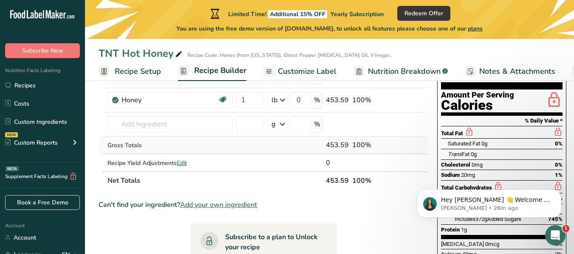
scroll to position [42, 0]
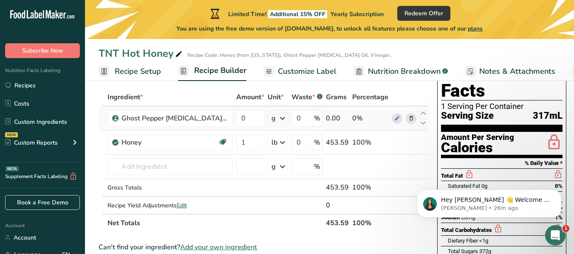
click at [277, 119] on icon at bounding box center [282, 118] width 10 height 15
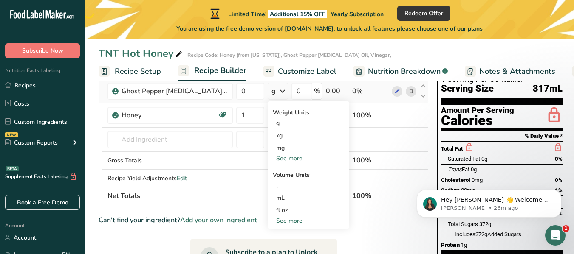
scroll to position [85, 0]
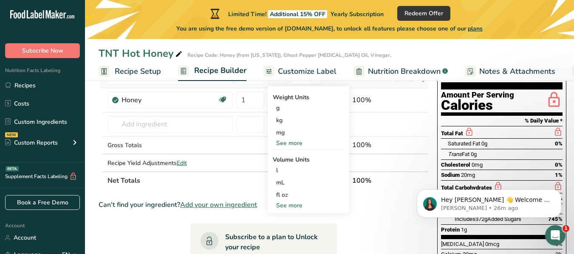
click at [278, 205] on div "See more" at bounding box center [308, 205] width 71 height 9
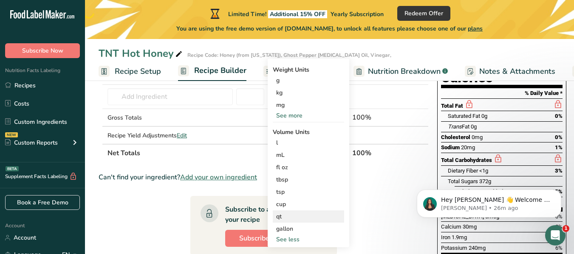
scroll to position [127, 0]
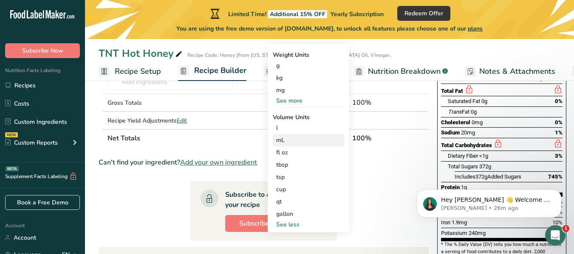
click at [276, 140] on div "mL" at bounding box center [308, 140] width 65 height 9
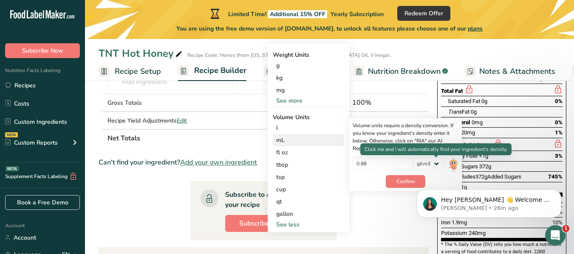
click at [448, 164] on img at bounding box center [452, 165] width 9 height 15
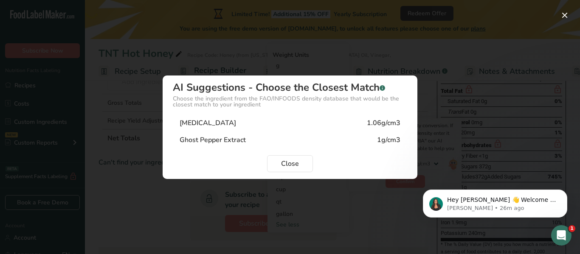
click at [304, 140] on div "Ghost Pepper Extract 1g/cm3" at bounding box center [290, 140] width 234 height 17
type input "1"
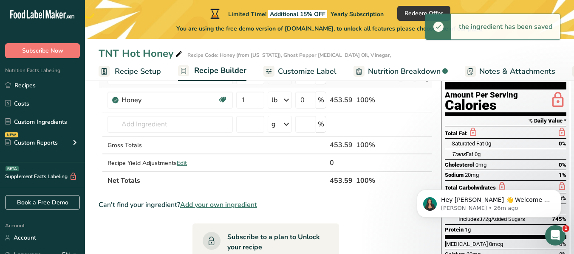
scroll to position [42, 0]
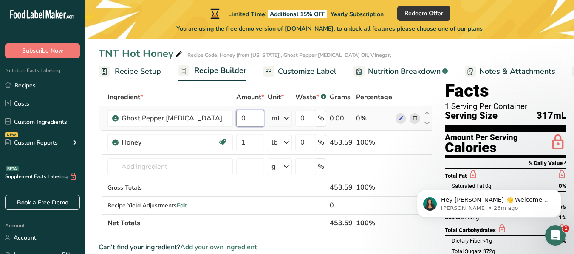
click at [236, 116] on input "0" at bounding box center [250, 118] width 28 height 17
type input "1"
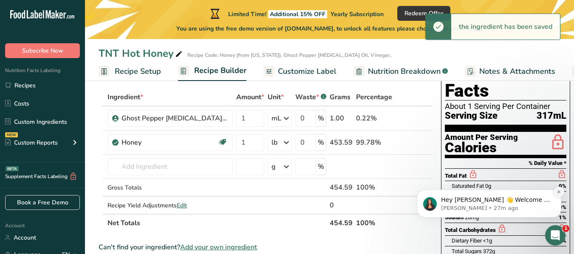
click at [559, 195] on button "Dismiss notification" at bounding box center [558, 192] width 11 height 11
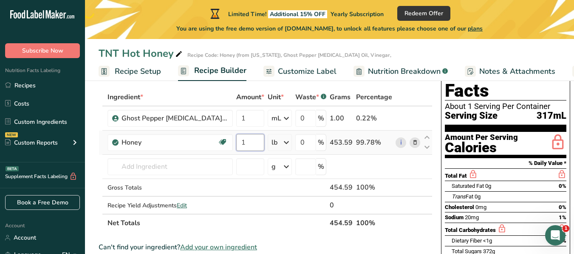
click at [236, 140] on input "1" at bounding box center [250, 142] width 28 height 17
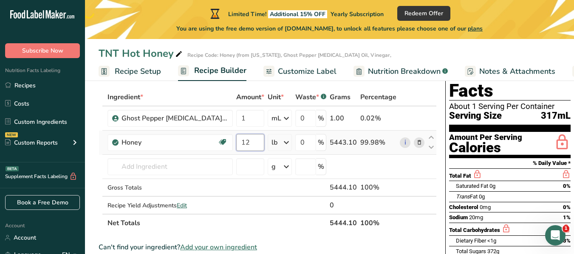
type input "12"
click at [268, 144] on div "Ingredient * Amount * Unit * Waste * .a-a{fill:#347362;}.b-a{fill:#fff;} Grams …" at bounding box center [268, 160] width 338 height 144
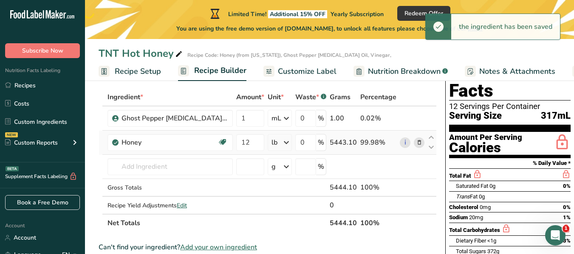
click at [268, 142] on div "lb" at bounding box center [280, 142] width 24 height 17
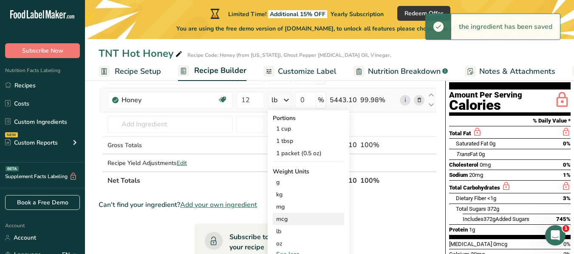
scroll to position [127, 0]
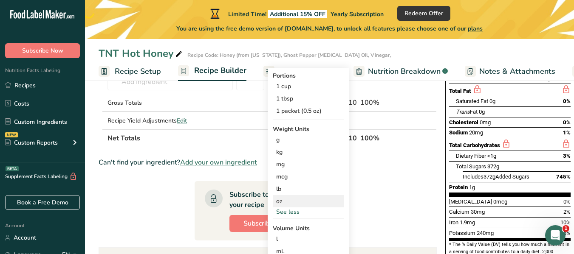
click at [273, 200] on div "oz" at bounding box center [308, 201] width 71 height 12
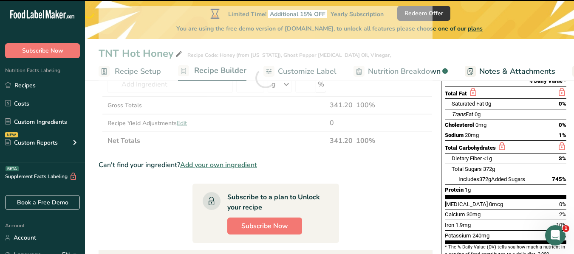
scroll to position [85, 0]
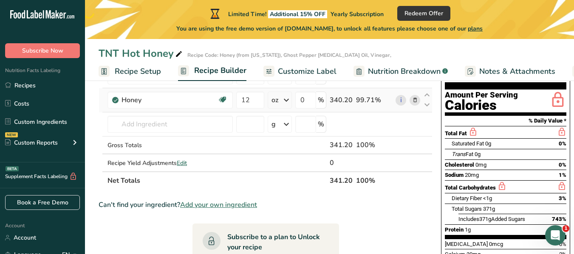
click at [281, 99] on icon at bounding box center [286, 100] width 10 height 15
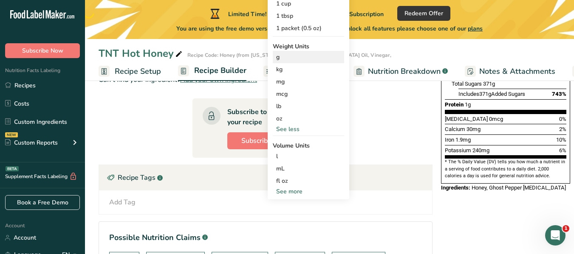
scroll to position [212, 0]
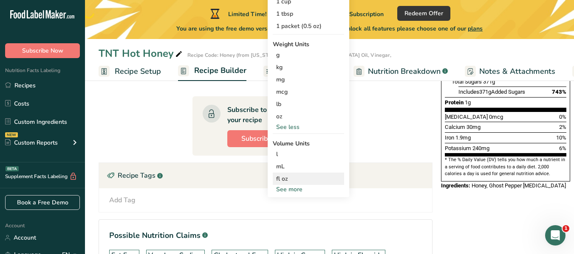
click at [276, 180] on div "fl oz" at bounding box center [308, 179] width 65 height 9
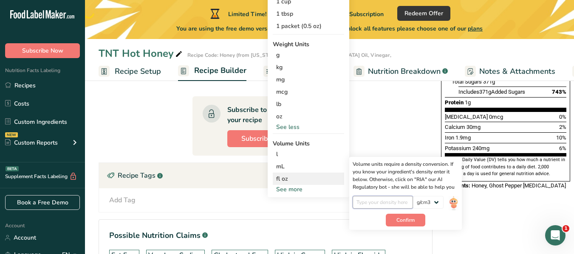
click at [372, 204] on input "number" at bounding box center [382, 202] width 61 height 13
type input "1.43"
click at [386, 221] on button "Confirm" at bounding box center [405, 220] width 39 height 13
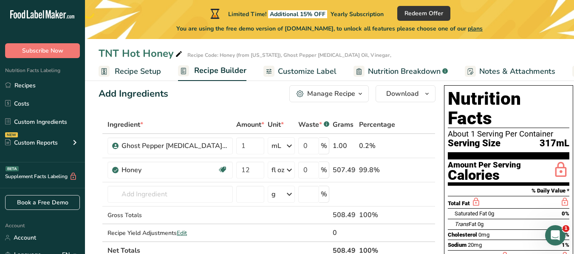
scroll to position [0, 0]
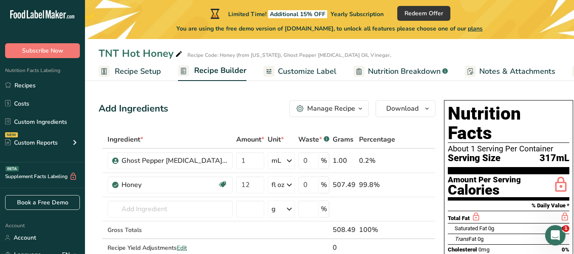
click at [148, 72] on span "Recipe Setup" at bounding box center [138, 71] width 46 height 11
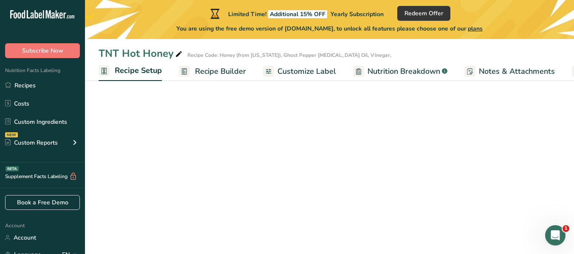
scroll to position [0, 3]
select select "12"
select select "22"
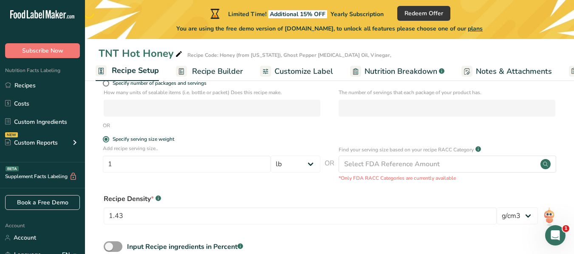
scroll to position [170, 0]
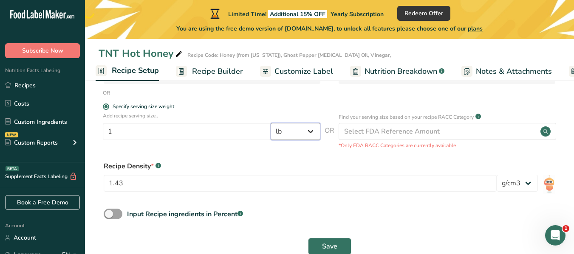
click at [310, 132] on select "Grams kg mg mcg lb oz l mL fl oz tbsp tsp cup qt gallon" at bounding box center [296, 131] width 50 height 17
select select "19"
click at [271, 123] on select "Grams kg mg mcg lb oz l mL fl oz tbsp tsp cup qt gallon" at bounding box center [296, 131] width 50 height 17
click at [326, 244] on span "Save" at bounding box center [329, 247] width 15 height 10
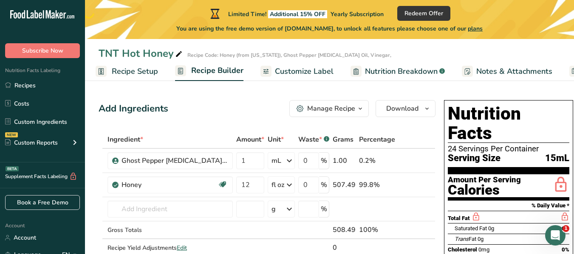
click at [129, 72] on span "Recipe Setup" at bounding box center [135, 71] width 46 height 11
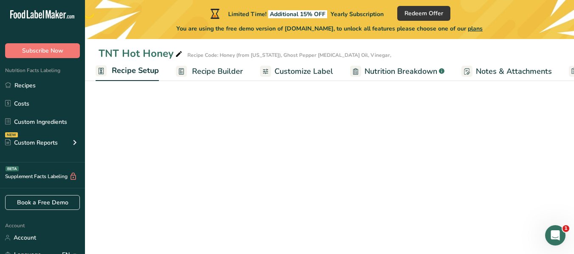
select select "19"
select select "22"
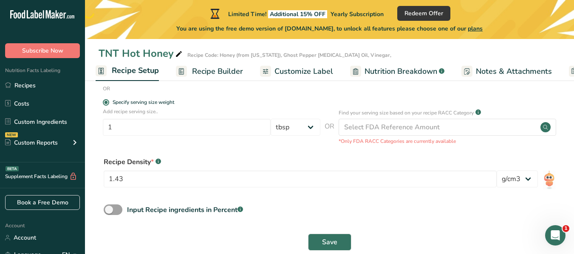
scroll to position [189, 0]
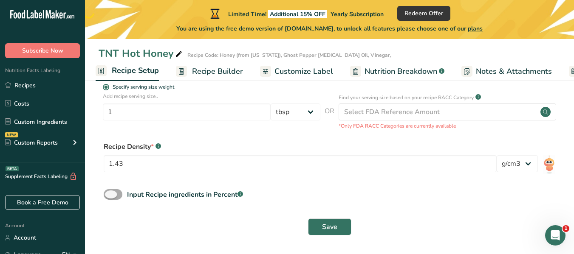
click at [112, 193] on span at bounding box center [113, 194] width 19 height 11
click at [109, 193] on input "Input Recipe ingredients in Percent .a-a{fill:#347362;}.b-a{fill:#fff;}" at bounding box center [107, 195] width 6 height 6
checkbox input "true"
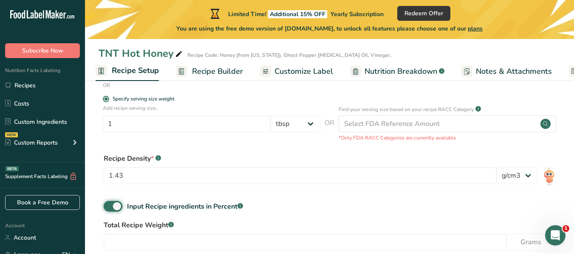
scroll to position [227, 0]
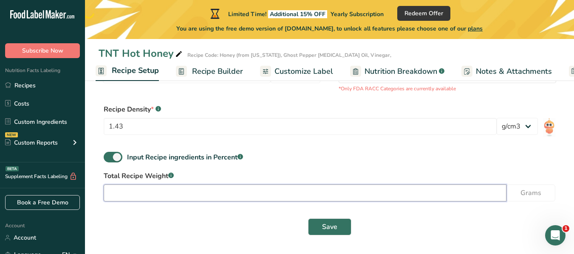
click at [133, 194] on input "number" at bounding box center [305, 193] width 403 height 17
type input "1"
click at [389, 192] on input "1" at bounding box center [305, 193] width 403 height 17
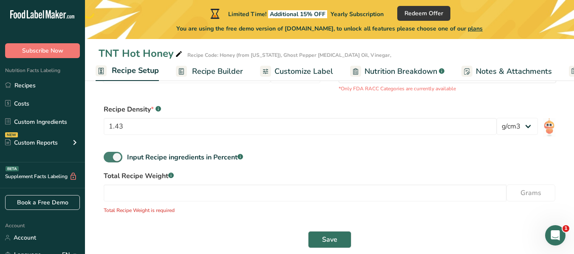
click at [117, 156] on span at bounding box center [113, 157] width 19 height 11
click at [109, 156] on input "Input Recipe ingredients in Percent .a-a{fill:#347362;}.b-a{fill:#fff;}" at bounding box center [107, 158] width 6 height 6
checkbox input "false"
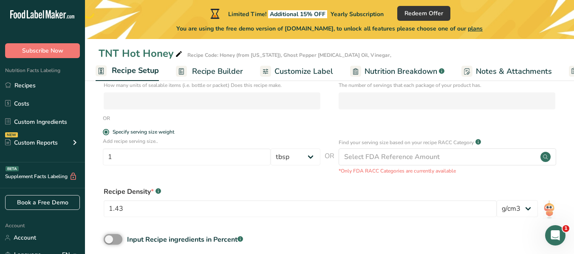
scroll to position [189, 0]
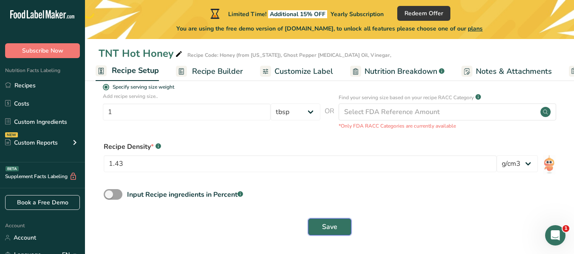
click at [330, 230] on span "Save" at bounding box center [329, 227] width 15 height 10
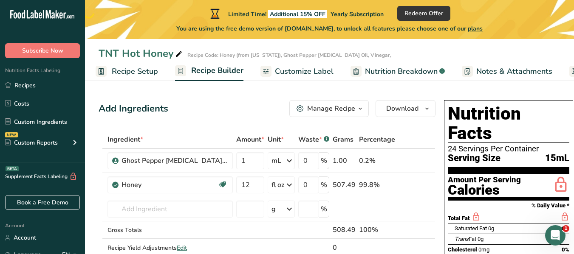
click at [335, 109] on div "Manage Recipe" at bounding box center [331, 109] width 48 height 10
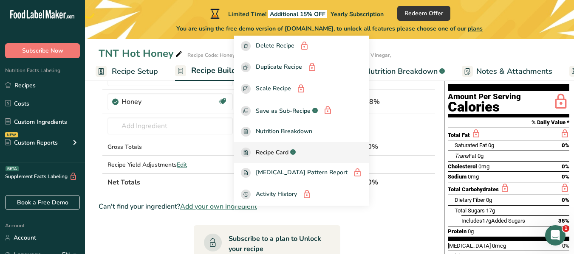
scroll to position [85, 0]
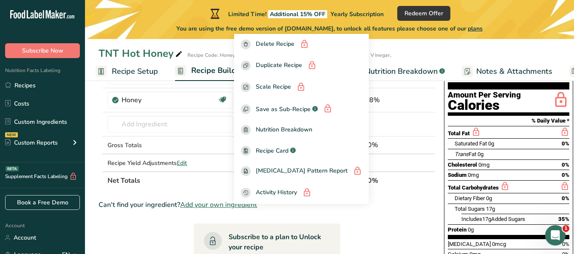
click at [126, 222] on section "Ingredient * Amount * Unit * Waste * .a-a{fill:#347362;}.b-a{fill:#fff;} Grams …" at bounding box center [267, 231] width 337 height 370
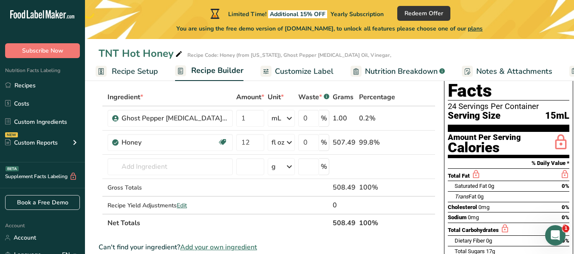
scroll to position [0, 0]
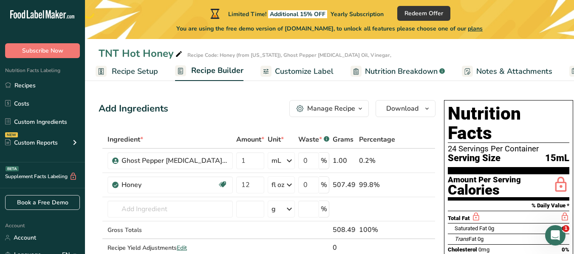
click at [132, 75] on span "Recipe Setup" at bounding box center [135, 71] width 46 height 11
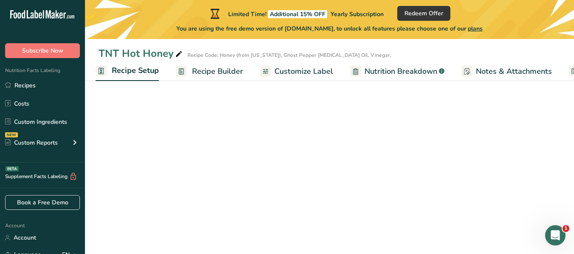
select select "19"
select select "22"
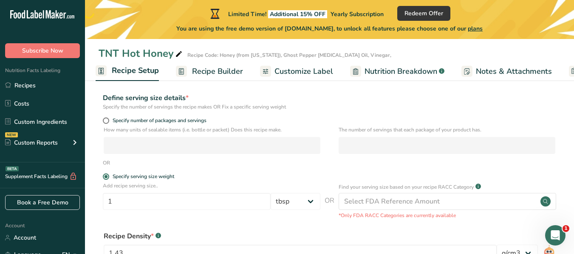
scroll to position [85, 0]
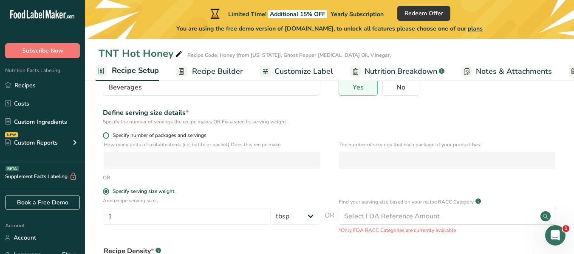
click at [109, 135] on span "Specify number of packages and servings" at bounding box center [157, 136] width 97 height 6
click at [108, 135] on input "Specify number of packages and servings" at bounding box center [106, 136] width 6 height 6
radio input "true"
radio input "false"
select select "0"
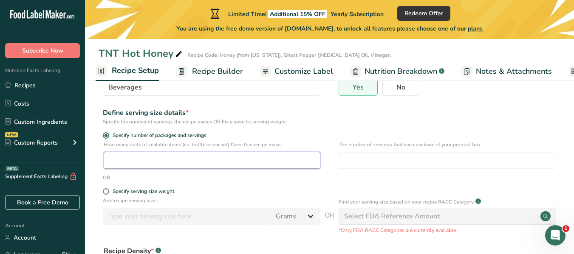
click at [120, 160] on input "number" at bounding box center [212, 160] width 217 height 17
type input "16"
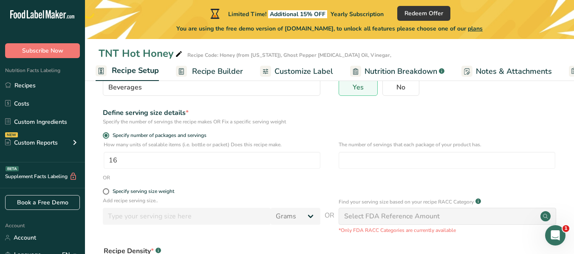
click at [264, 180] on div "OR" at bounding box center [330, 178] width 462 height 8
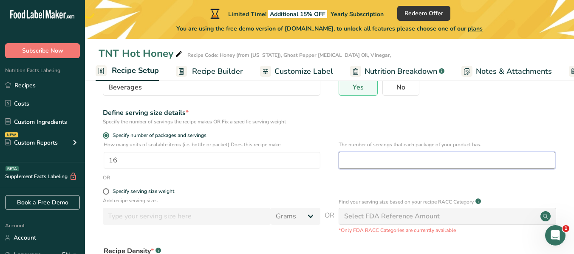
click at [457, 161] on input "number" at bounding box center [446, 160] width 217 height 17
type input "16"
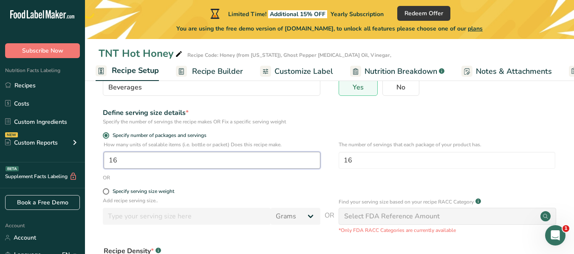
drag, startPoint x: 186, startPoint y: 161, endPoint x: 181, endPoint y: 161, distance: 4.7
click at [186, 161] on input "16" at bounding box center [212, 160] width 217 height 17
type input "1"
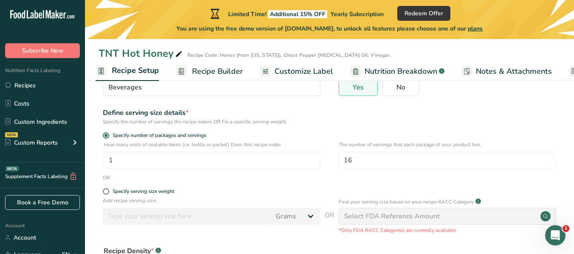
click at [230, 185] on form "Recipe name * TNT Hot Honey Recipe code .a-a{fill:#347362;}.b-a{fill:#fff;} Hon…" at bounding box center [330, 180] width 462 height 330
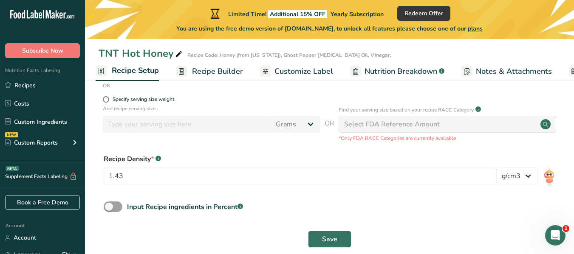
scroll to position [189, 0]
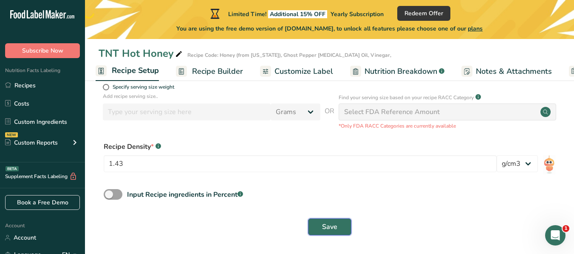
click at [333, 229] on span "Save" at bounding box center [329, 227] width 15 height 10
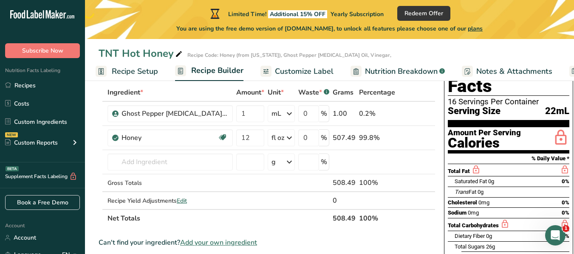
scroll to position [62, 0]
